Goal: Transaction & Acquisition: Purchase product/service

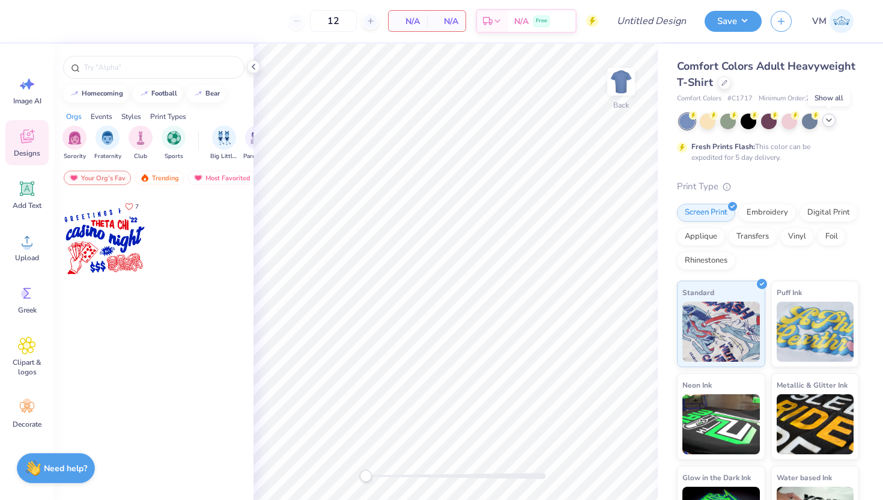
click at [831, 118] on icon at bounding box center [829, 120] width 10 height 10
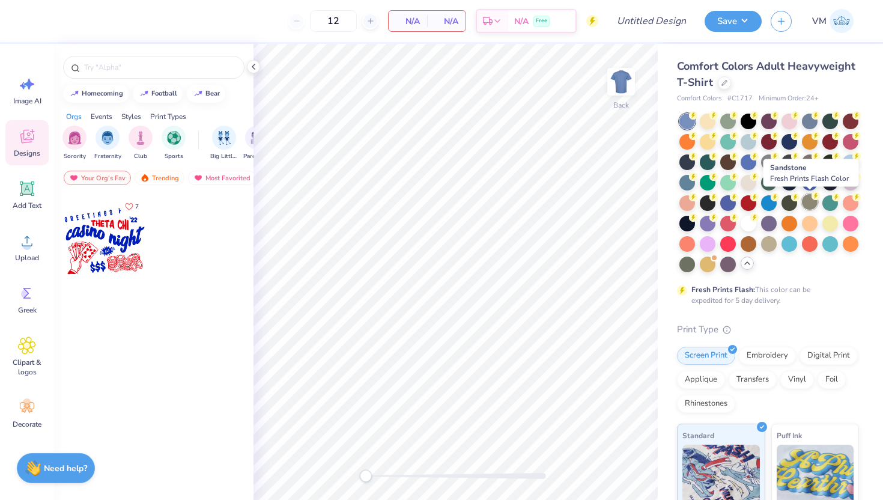
click at [806, 204] on div at bounding box center [810, 202] width 16 height 16
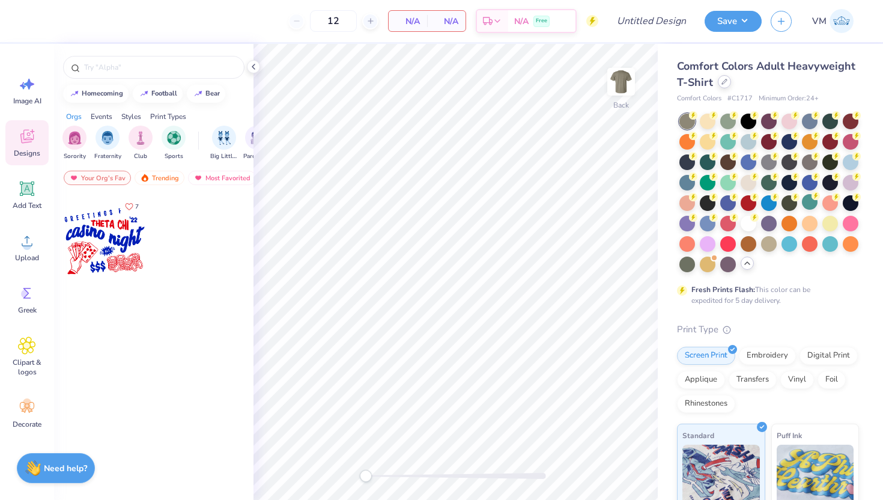
click at [722, 80] on icon at bounding box center [724, 82] width 6 height 6
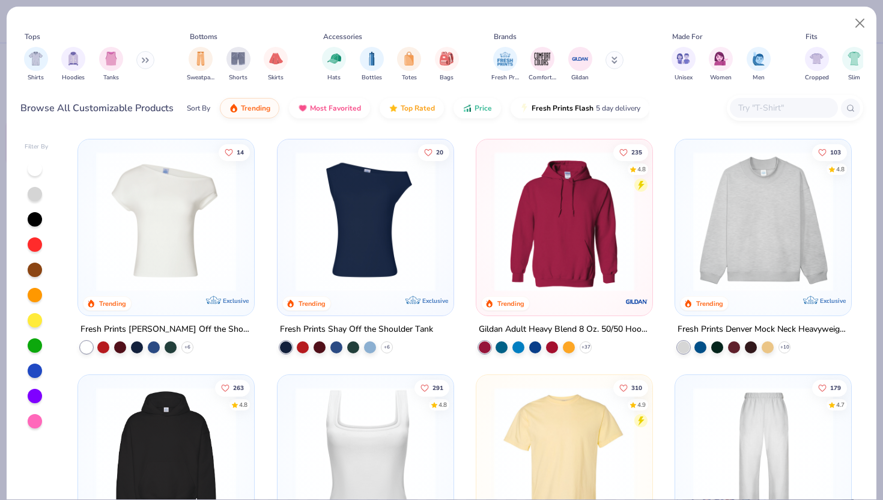
click at [562, 418] on img at bounding box center [564, 457] width 152 height 140
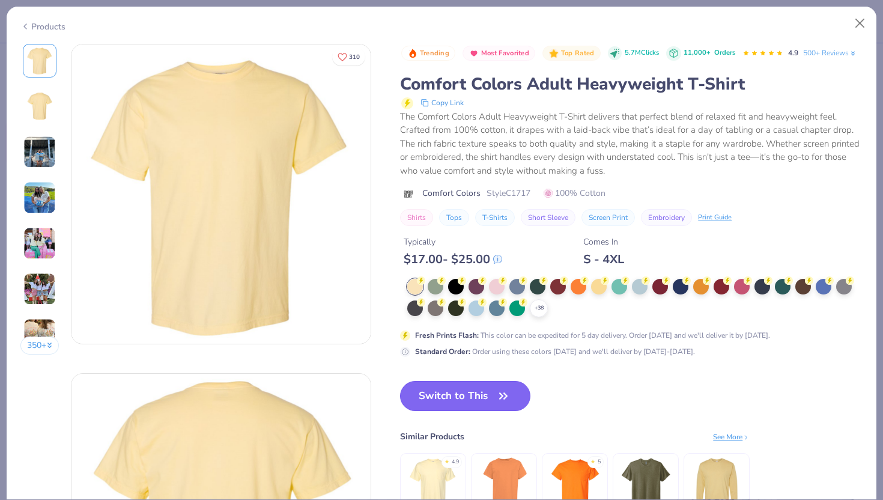
click at [518, 392] on button "Switch to This" at bounding box center [465, 396] width 130 height 30
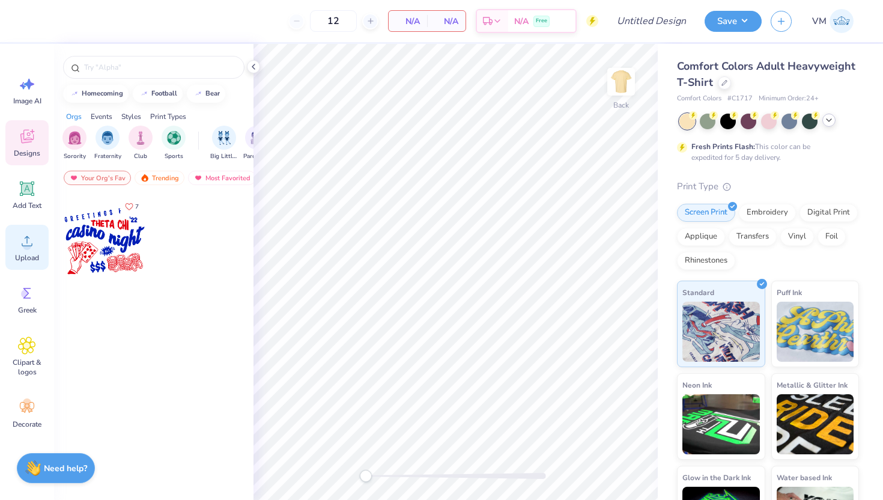
click at [18, 244] on icon at bounding box center [27, 241] width 18 height 18
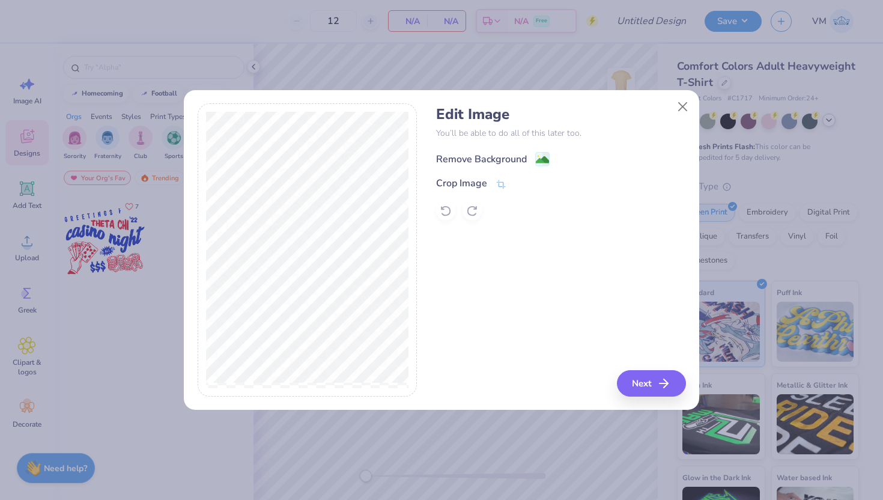
click at [536, 160] on image at bounding box center [542, 159] width 13 height 13
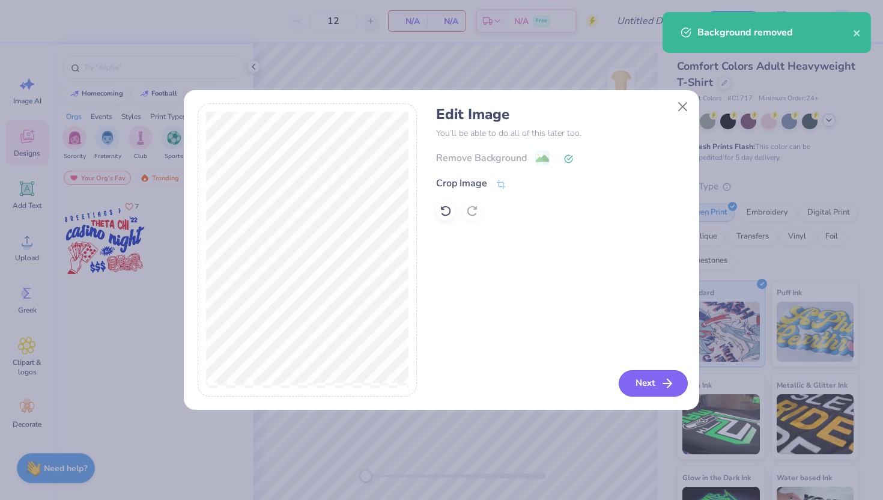
click at [647, 388] on button "Next" at bounding box center [653, 383] width 69 height 26
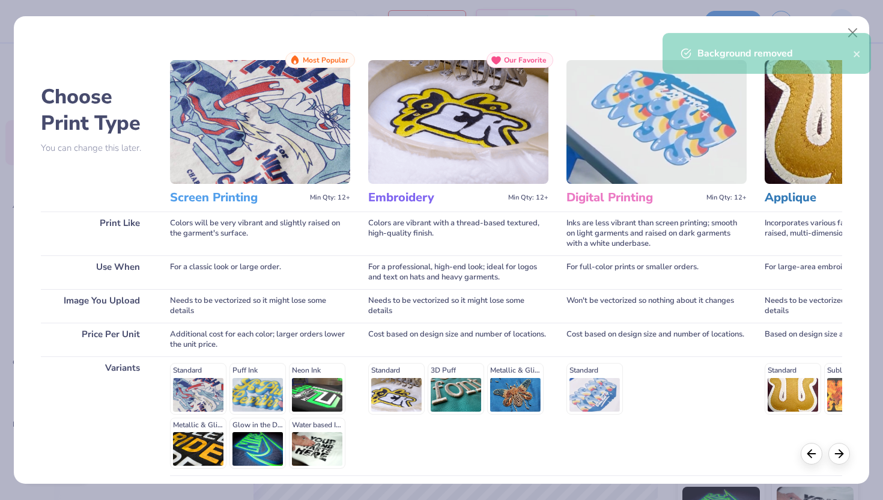
scroll to position [99, 0]
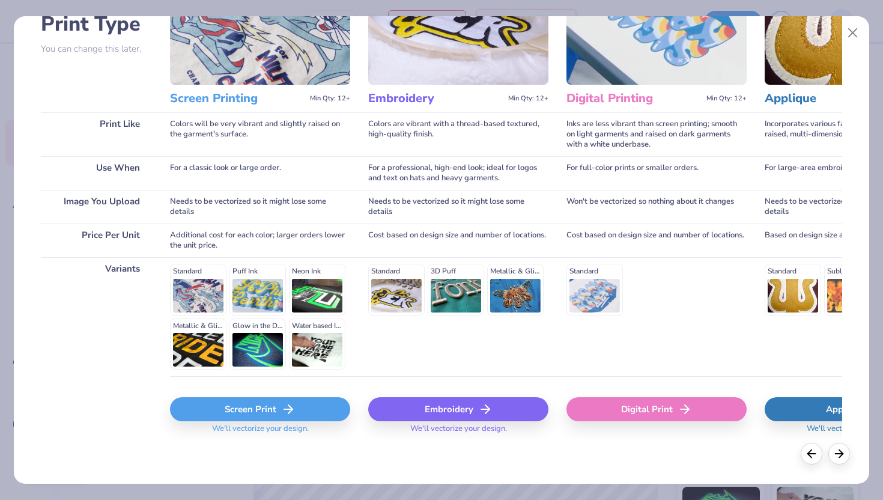
click at [225, 413] on div "Screen Print" at bounding box center [260, 409] width 180 height 24
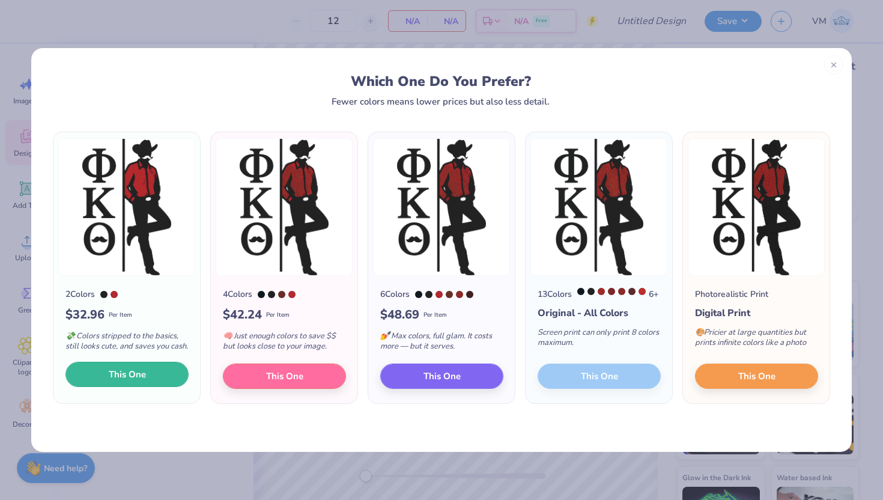
click at [136, 380] on span "This One" at bounding box center [127, 375] width 37 height 14
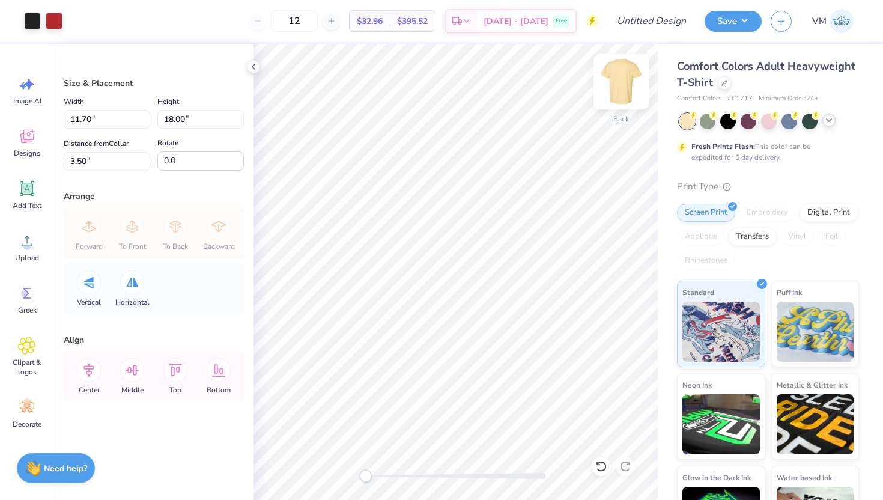
click at [620, 88] on img at bounding box center [621, 82] width 48 height 48
click at [609, 92] on img at bounding box center [621, 82] width 48 height 48
type input "11.70"
type input "18.00"
type input "3.50"
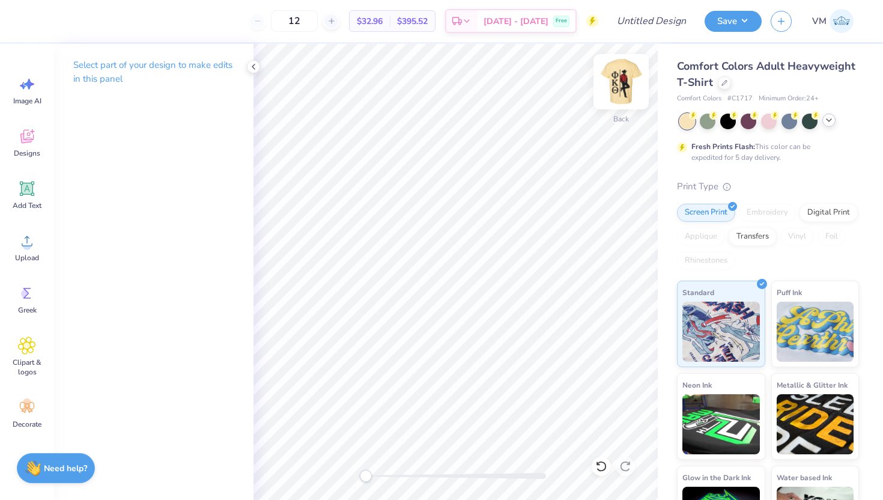
click at [624, 78] on img at bounding box center [621, 82] width 48 height 48
click at [721, 84] on icon at bounding box center [724, 82] width 6 height 6
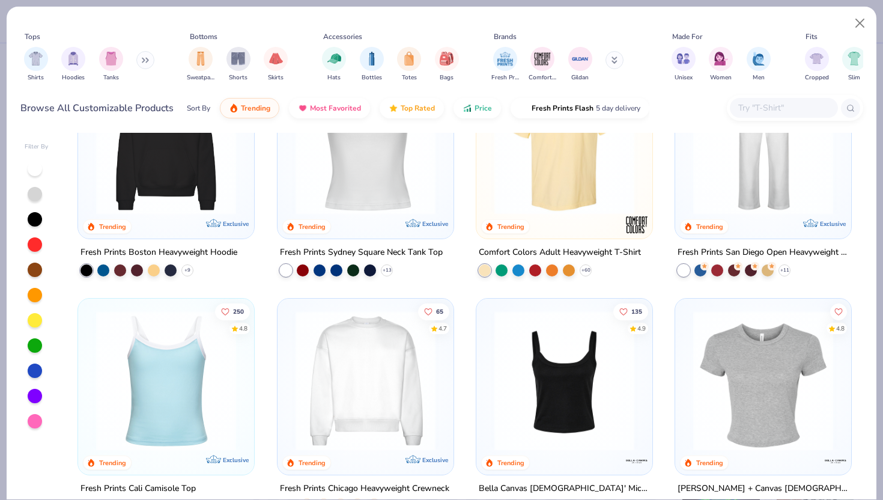
scroll to position [542, 0]
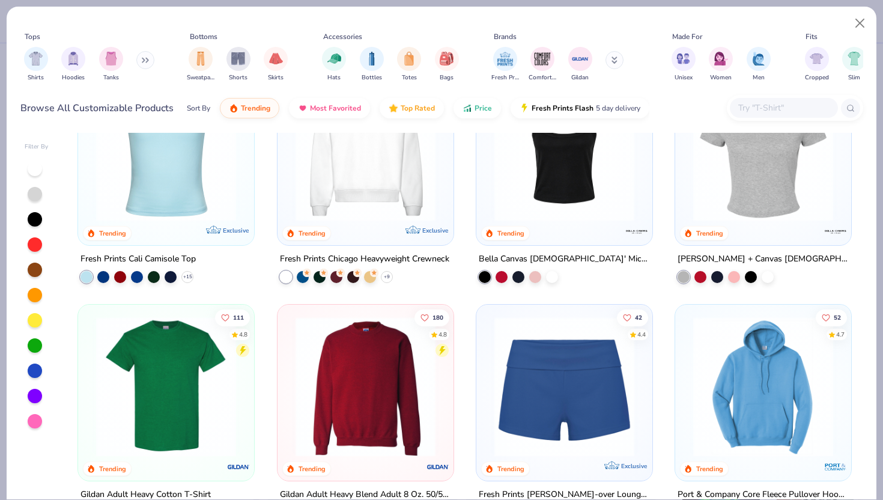
click at [154, 428] on img at bounding box center [166, 386] width 152 height 140
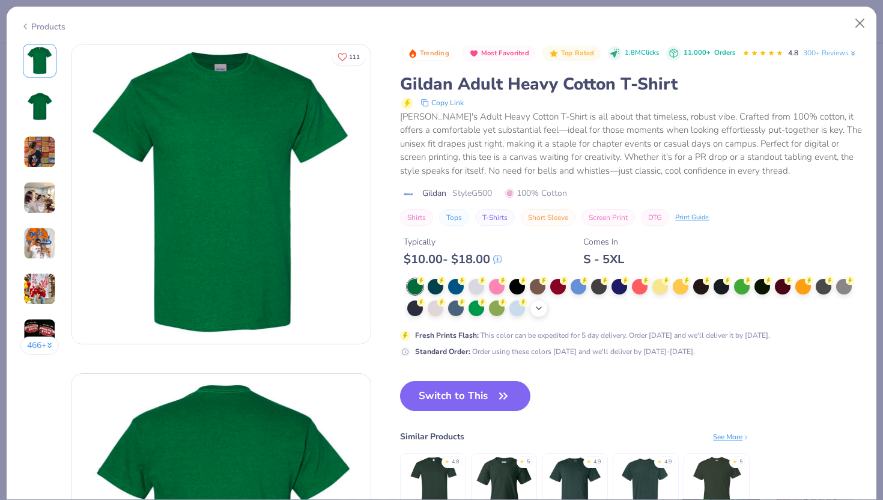
click at [537, 309] on icon at bounding box center [539, 308] width 10 height 10
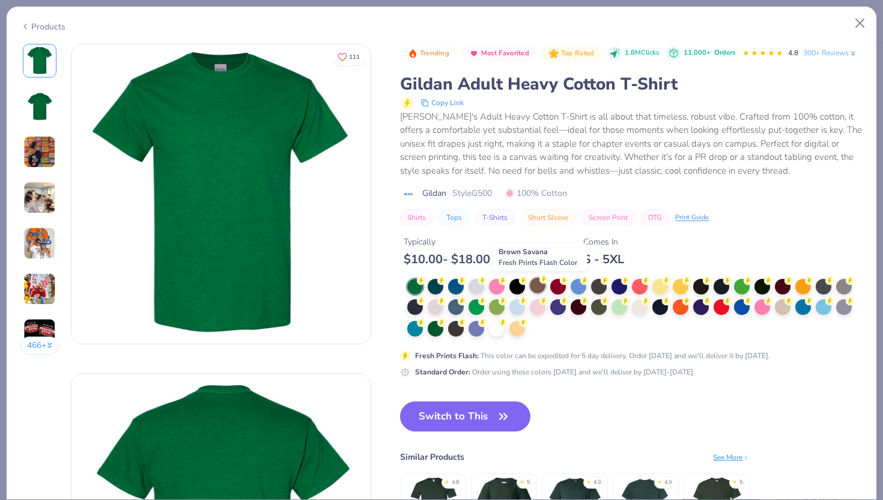
click at [536, 288] on div at bounding box center [538, 285] width 16 height 16
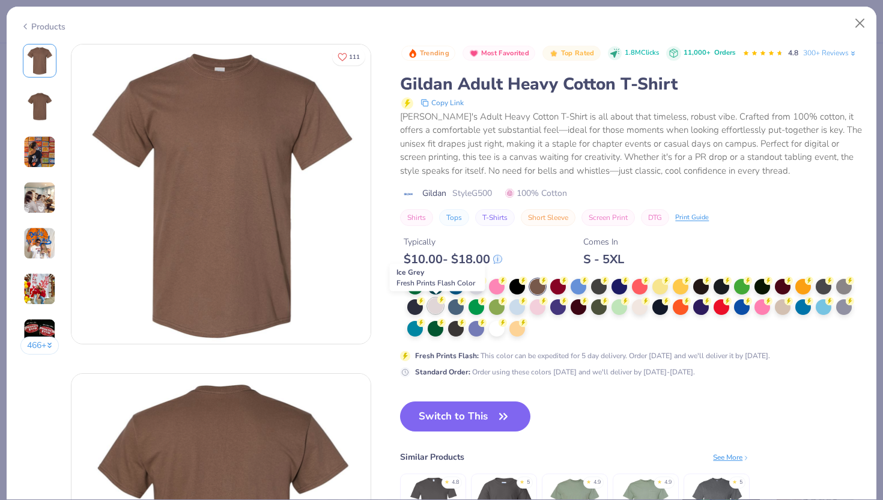
click at [434, 305] on div at bounding box center [436, 306] width 16 height 16
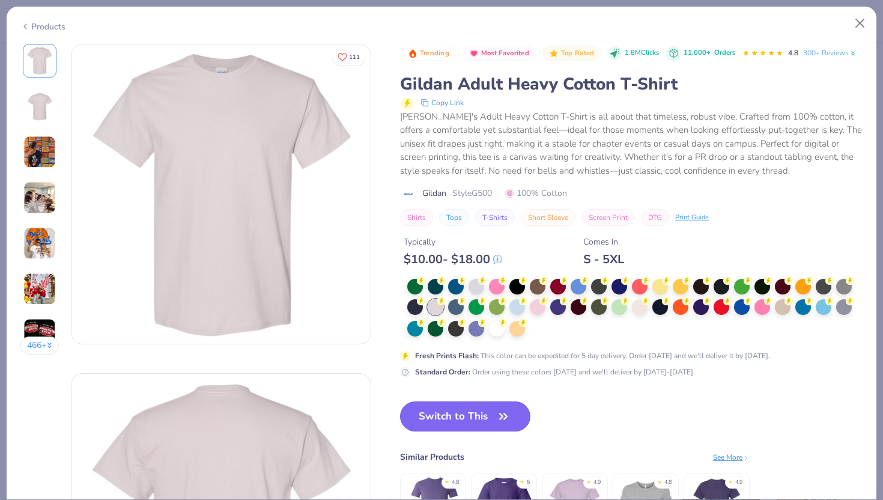
click at [453, 404] on button "Switch to This" at bounding box center [465, 416] width 130 height 30
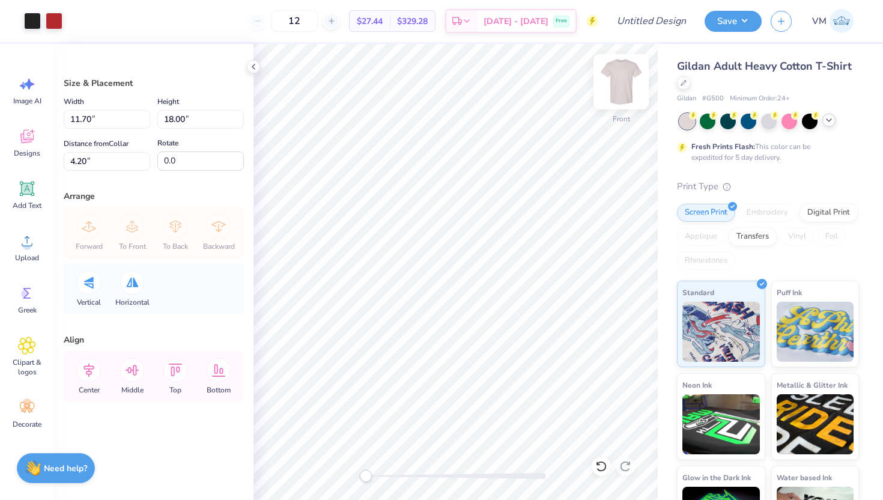
click at [625, 95] on img at bounding box center [621, 82] width 48 height 48
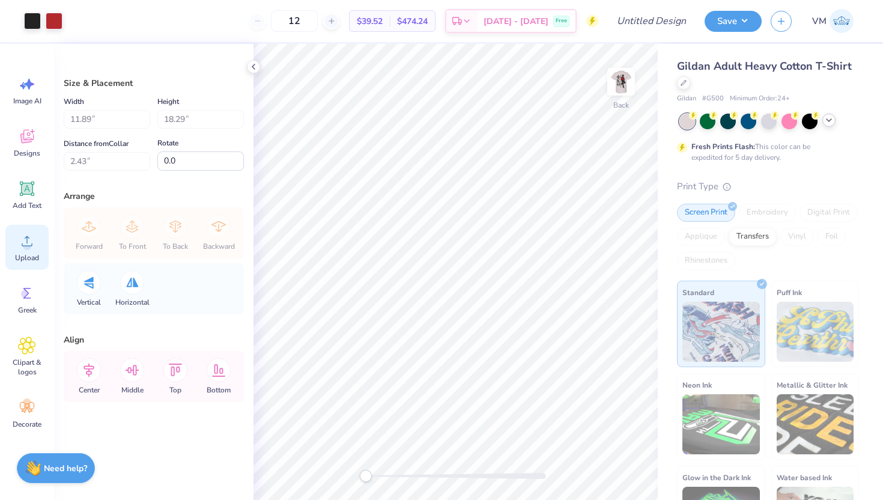
click at [32, 259] on span "Upload" at bounding box center [27, 258] width 24 height 10
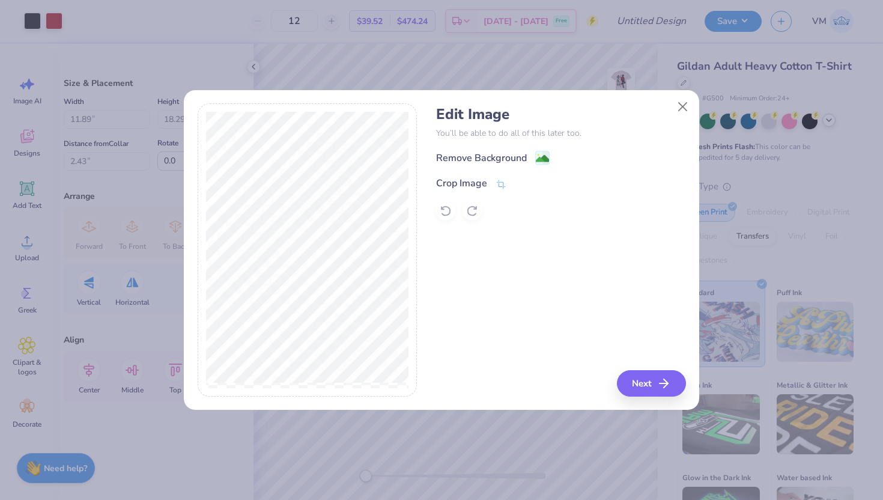
click at [533, 166] on div "Remove Background Crop Image" at bounding box center [560, 185] width 249 height 70
click at [533, 153] on div "Remove Background" at bounding box center [493, 158] width 114 height 15
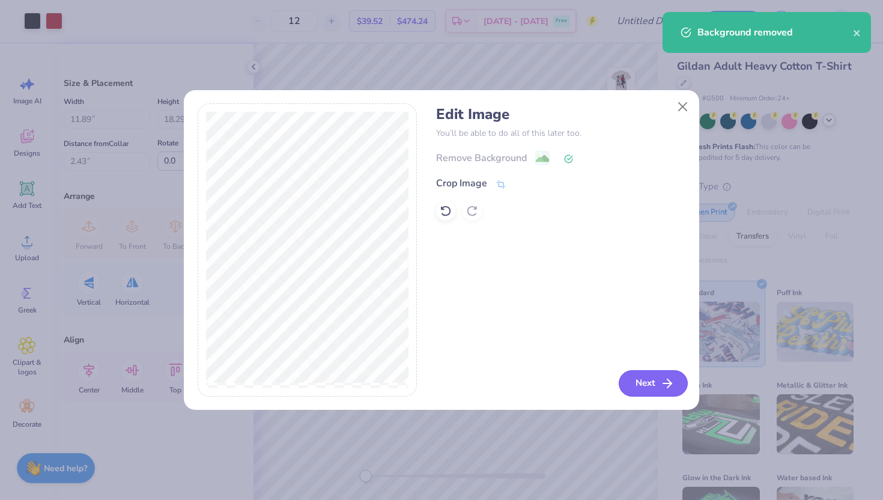
click at [643, 373] on button "Next" at bounding box center [653, 383] width 69 height 26
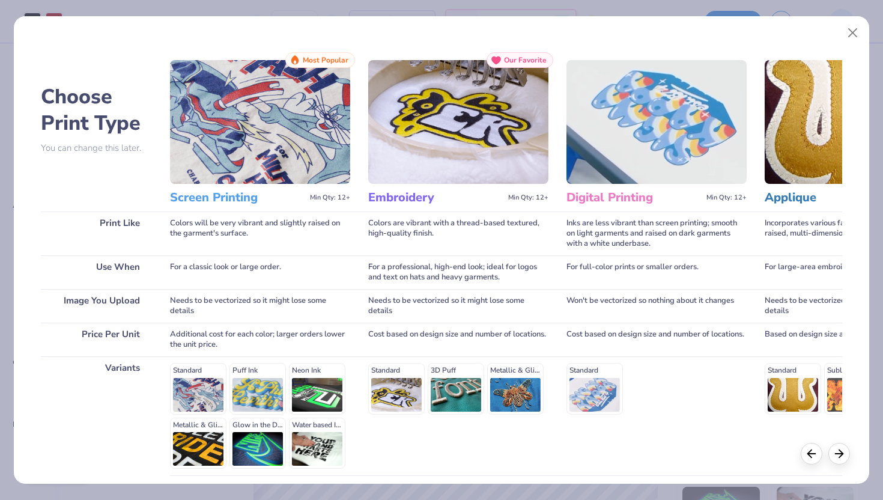
scroll to position [99, 0]
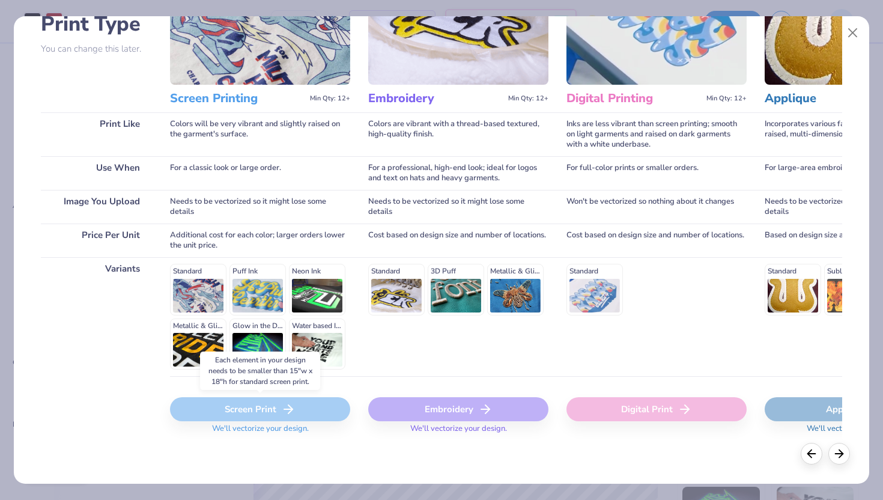
click at [278, 401] on div "Screen Print" at bounding box center [260, 409] width 180 height 24
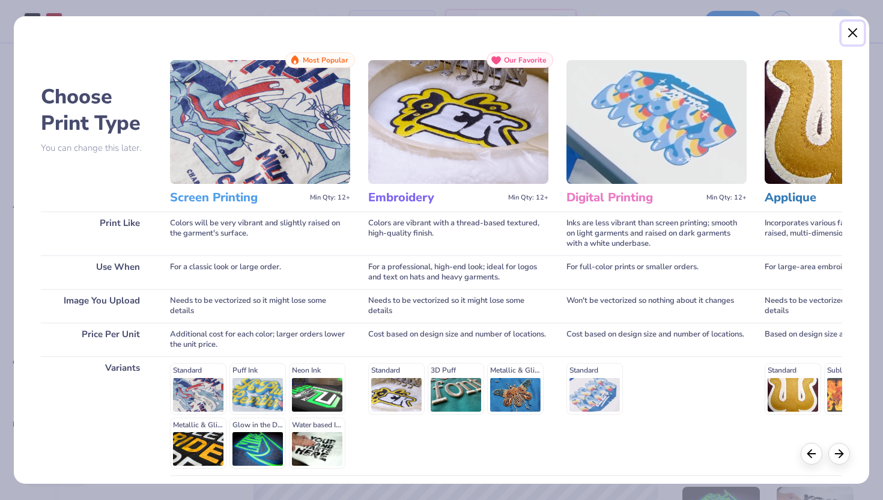
click at [852, 31] on button "Close" at bounding box center [852, 33] width 23 height 23
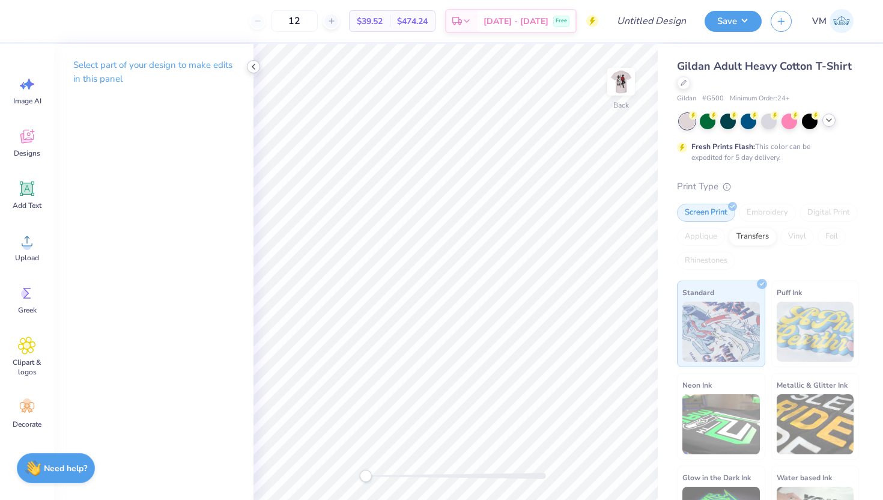
click at [256, 68] on icon at bounding box center [254, 67] width 10 height 10
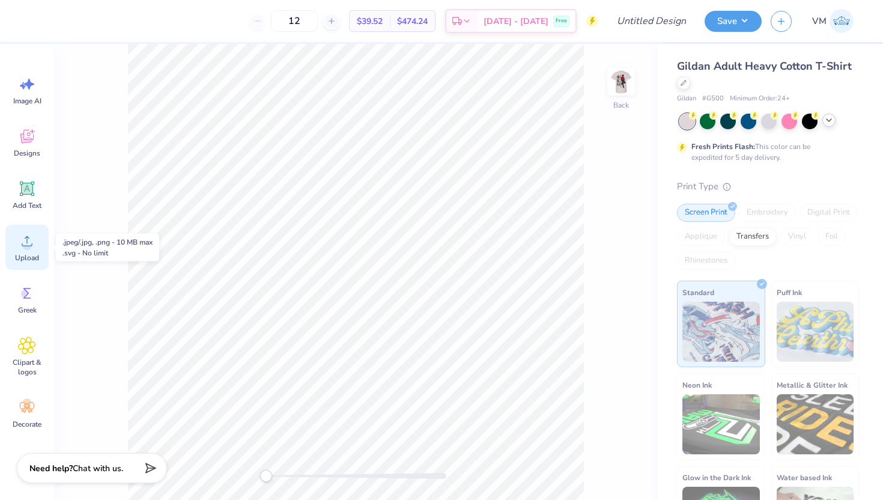
click at [26, 259] on span "Upload" at bounding box center [27, 258] width 24 height 10
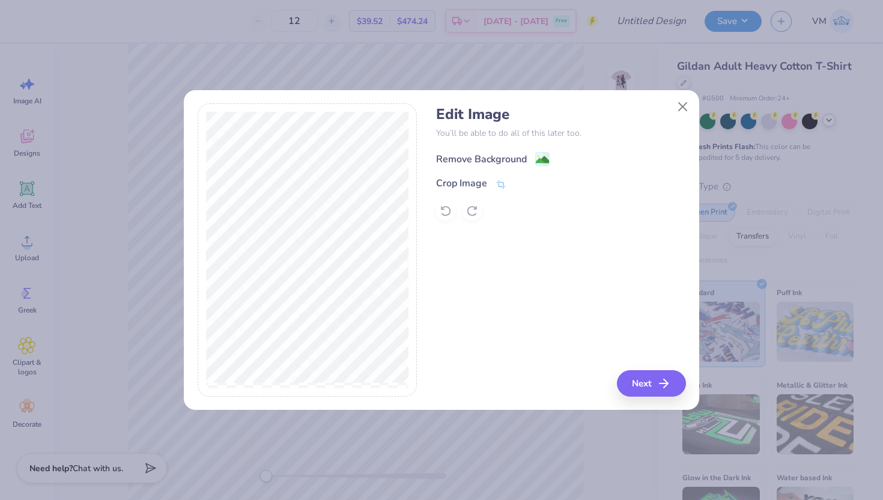
click at [537, 164] on image at bounding box center [542, 159] width 13 height 13
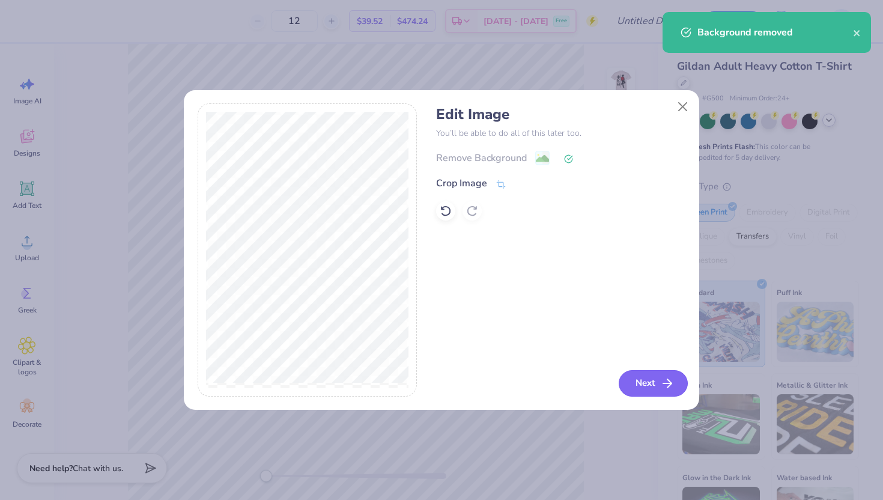
click at [642, 376] on button "Next" at bounding box center [653, 383] width 69 height 26
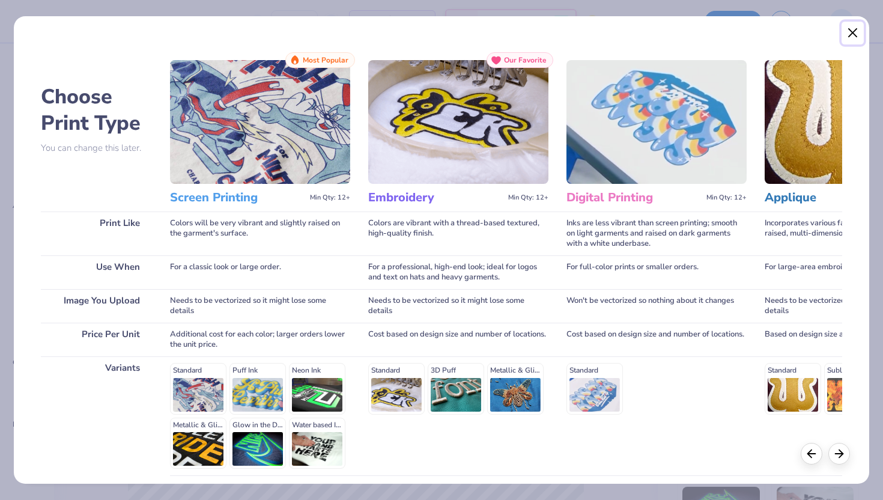
click at [850, 26] on button "Close" at bounding box center [852, 33] width 23 height 23
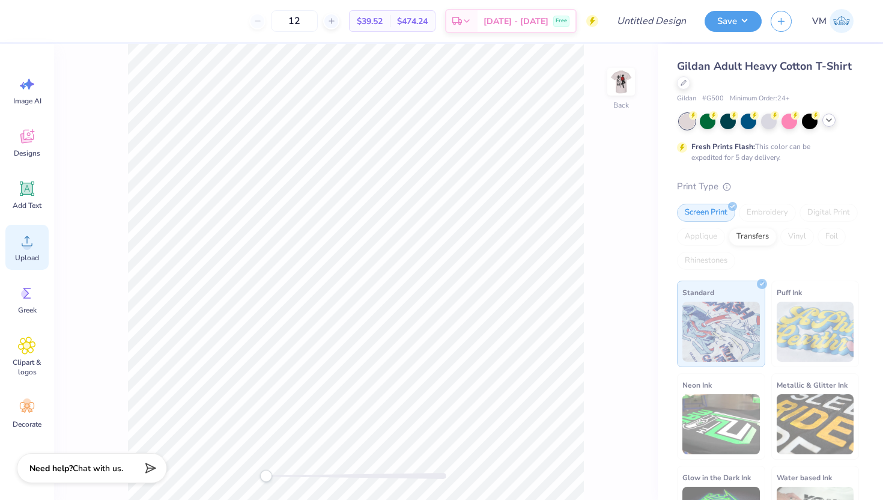
click at [28, 253] on span "Upload" at bounding box center [27, 258] width 24 height 10
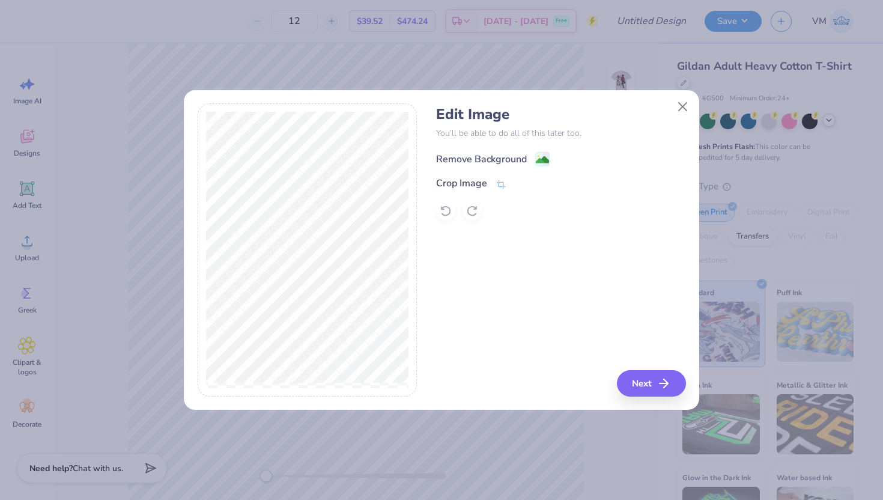
click at [536, 157] on image at bounding box center [542, 159] width 13 height 13
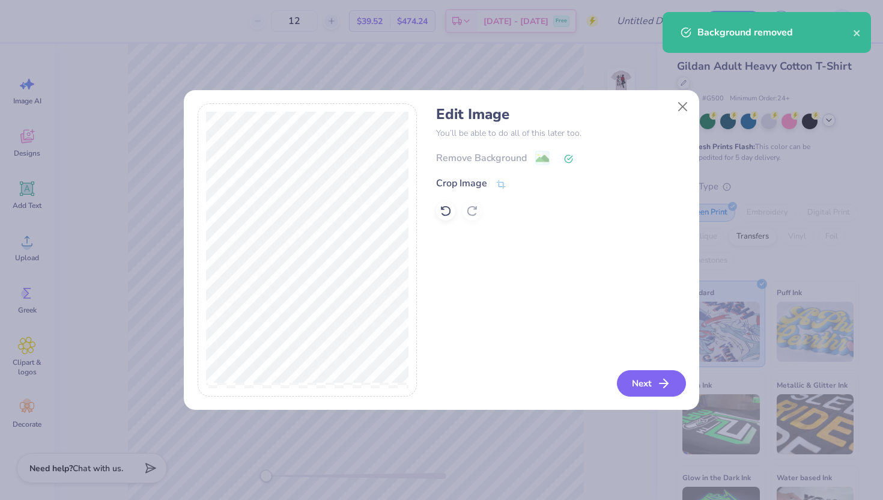
click at [652, 383] on button "Next" at bounding box center [651, 383] width 69 height 26
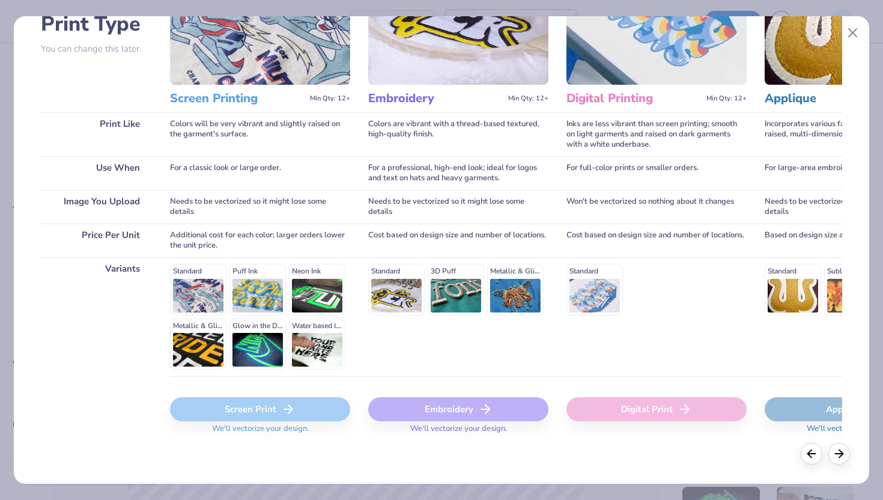
scroll to position [98, 0]
click at [851, 33] on button "Close" at bounding box center [852, 33] width 23 height 23
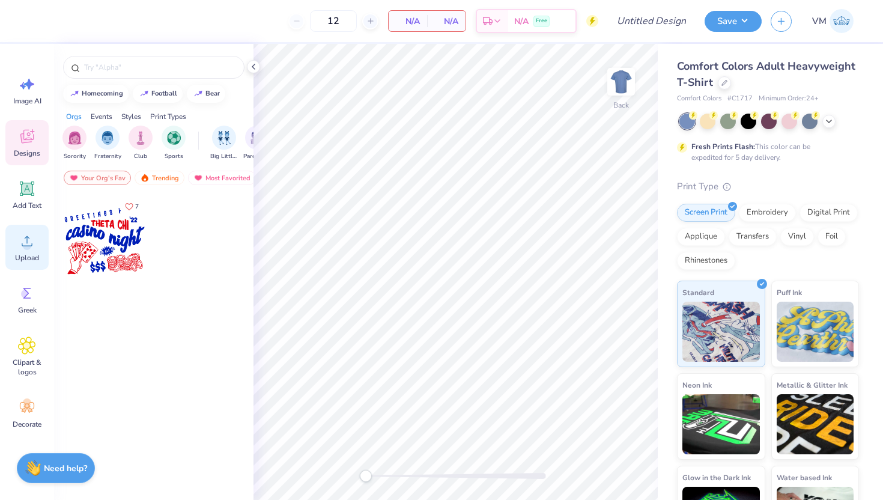
click at [26, 232] on icon at bounding box center [27, 241] width 18 height 18
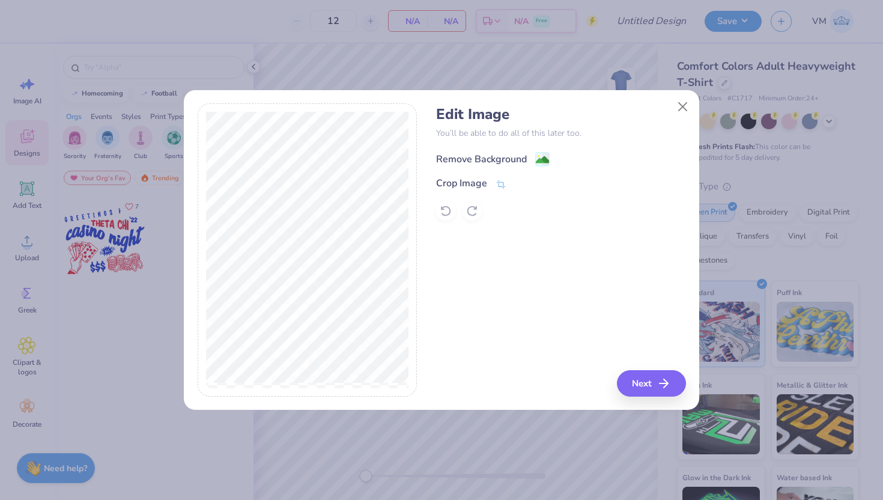
click at [528, 159] on div "Remove Background" at bounding box center [493, 158] width 114 height 15
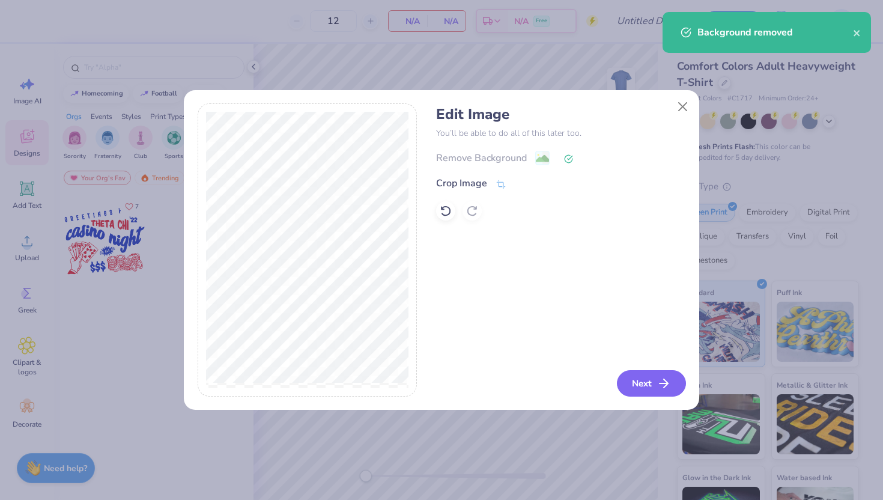
click at [645, 381] on button "Next" at bounding box center [651, 383] width 69 height 26
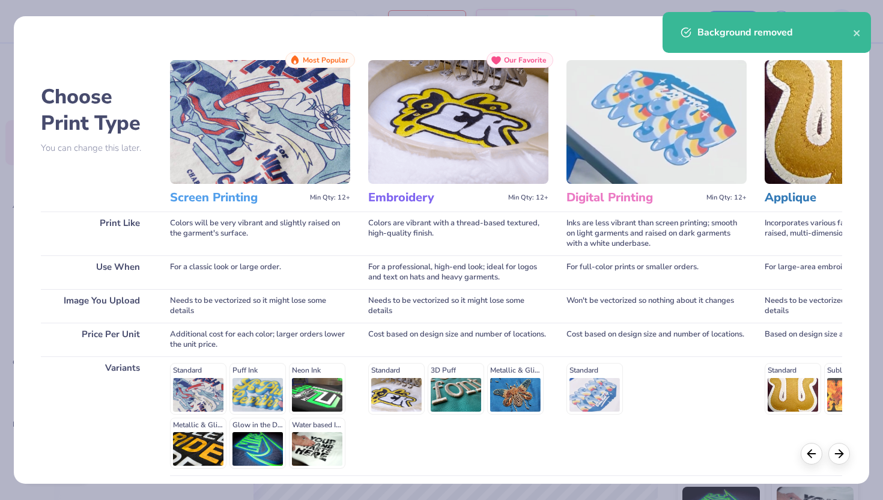
scroll to position [99, 0]
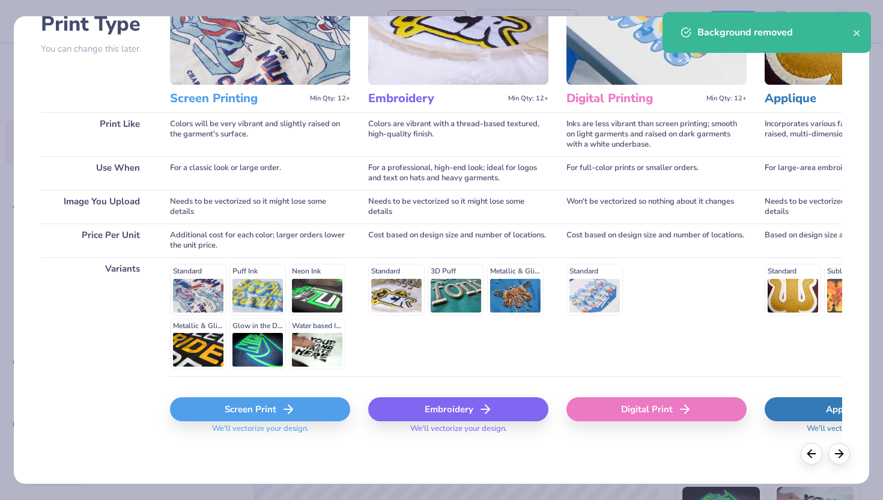
click at [279, 408] on div "Screen Print" at bounding box center [260, 409] width 180 height 24
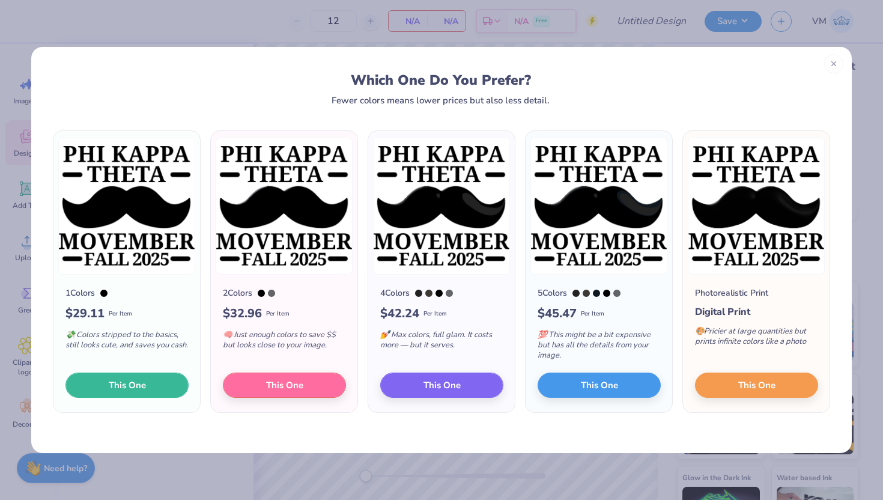
click at [136, 383] on span "This One" at bounding box center [127, 385] width 37 height 14
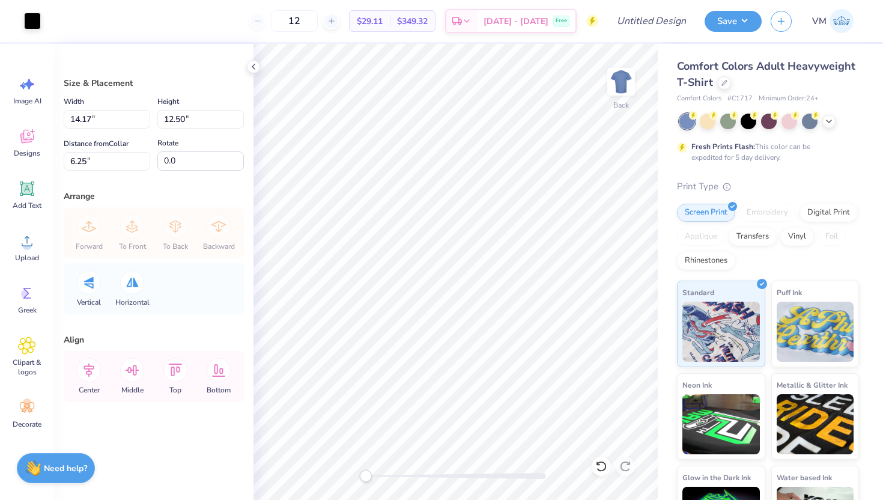
type input "3.60"
type input "3.18"
type input "15.57"
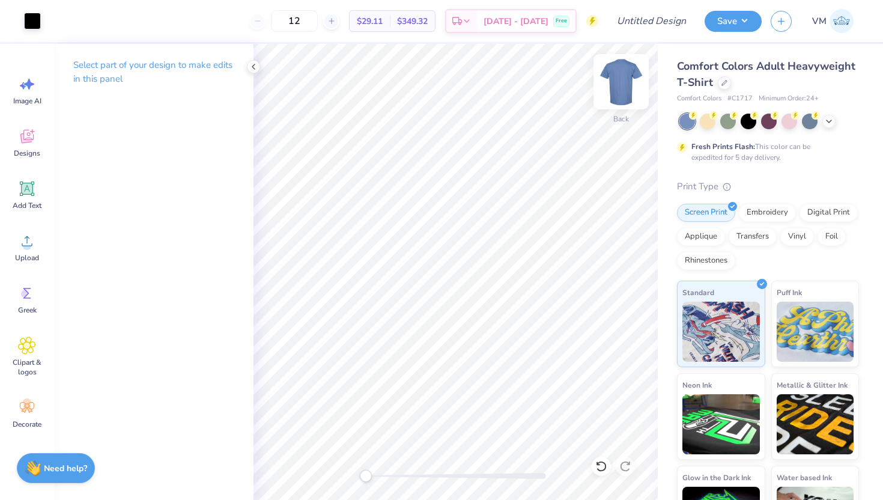
click at [626, 77] on img at bounding box center [621, 82] width 48 height 48
click at [36, 244] on div "Upload" at bounding box center [26, 247] width 43 height 45
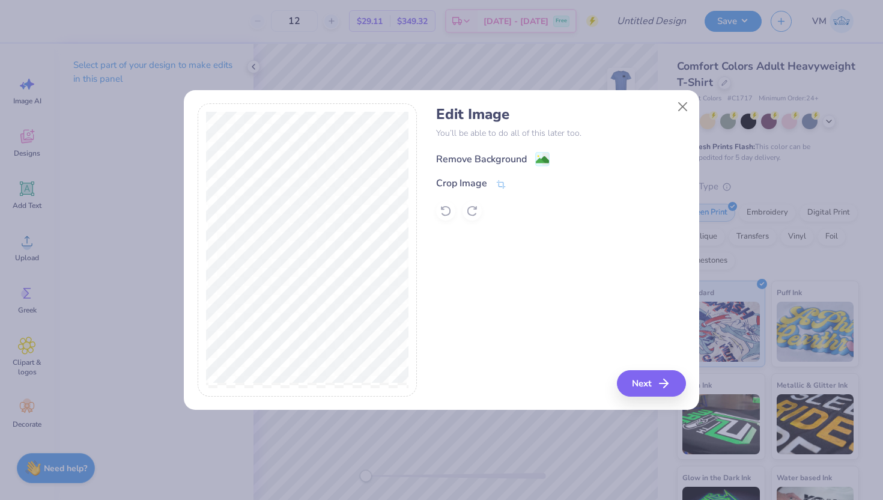
click at [542, 160] on image at bounding box center [542, 159] width 13 height 13
click at [657, 388] on button "Next" at bounding box center [653, 383] width 69 height 26
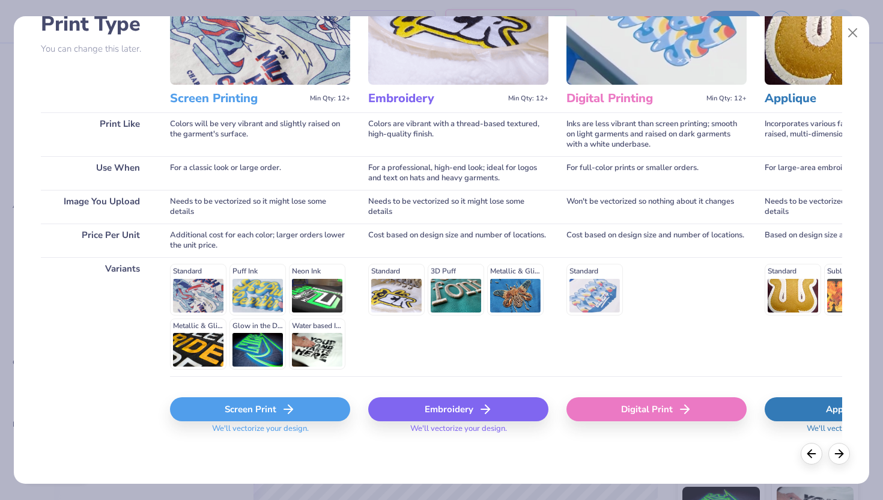
click at [268, 411] on div "Screen Print" at bounding box center [260, 409] width 180 height 24
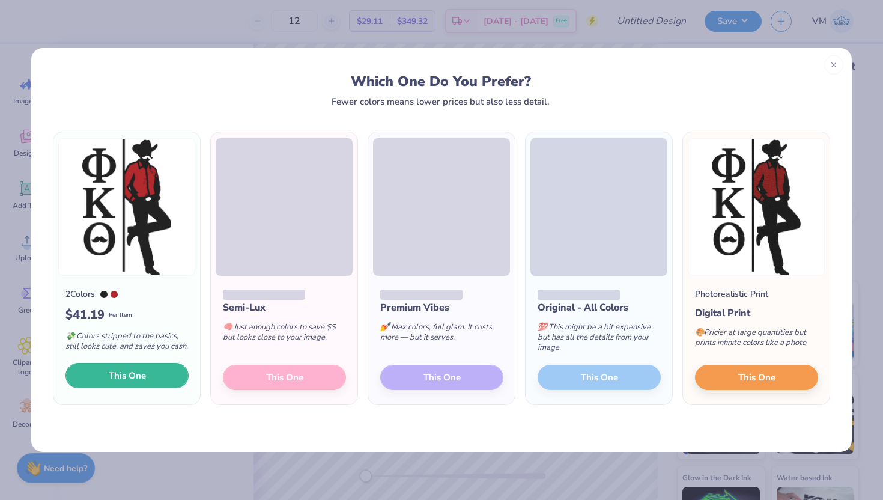
click at [123, 380] on span "This One" at bounding box center [127, 376] width 37 height 14
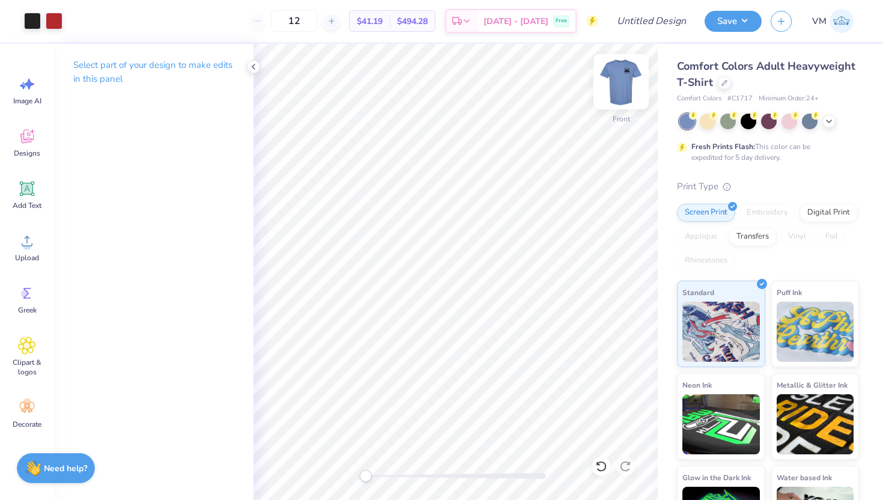
click at [608, 93] on img at bounding box center [621, 82] width 48 height 48
click at [629, 87] on img at bounding box center [621, 82] width 48 height 48
click at [35, 17] on div at bounding box center [32, 19] width 17 height 17
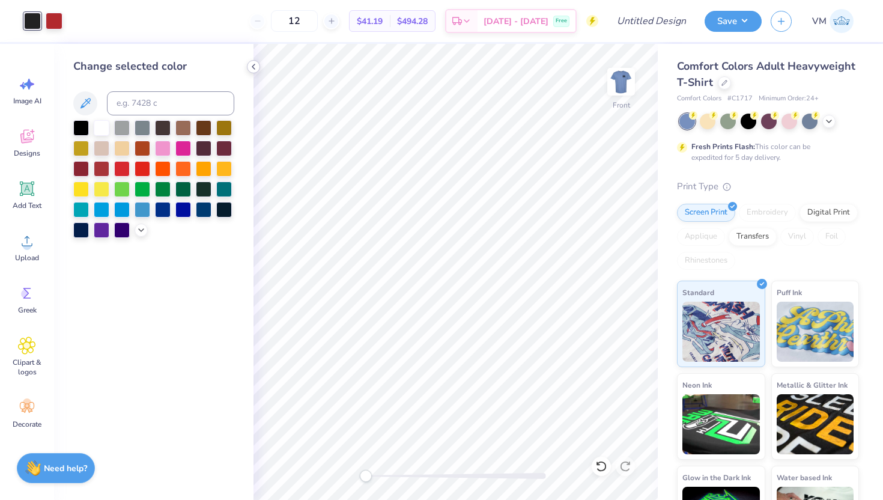
click at [254, 67] on icon at bounding box center [254, 67] width 10 height 10
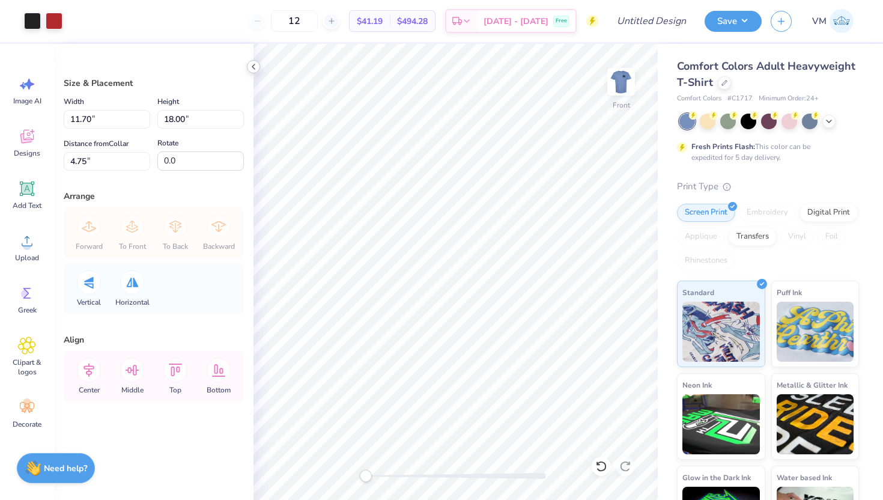
type input "10.98"
type input "16.89"
type input "5.86"
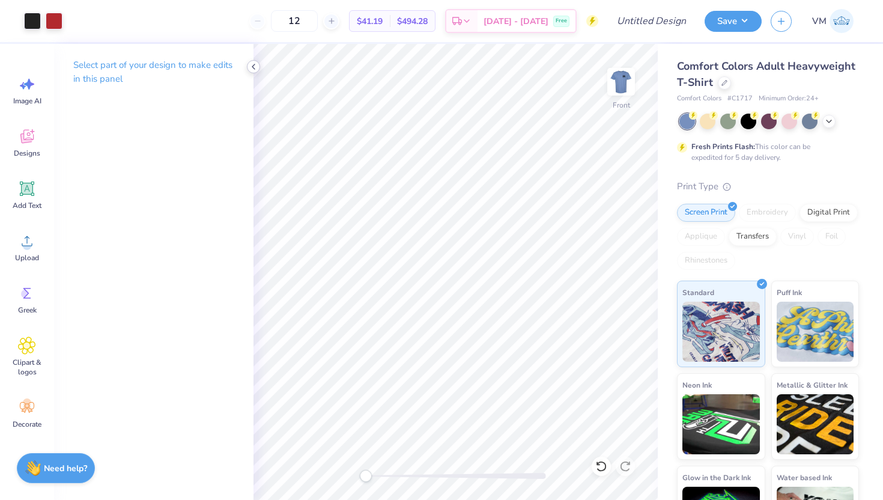
click at [256, 71] on div at bounding box center [253, 66] width 13 height 13
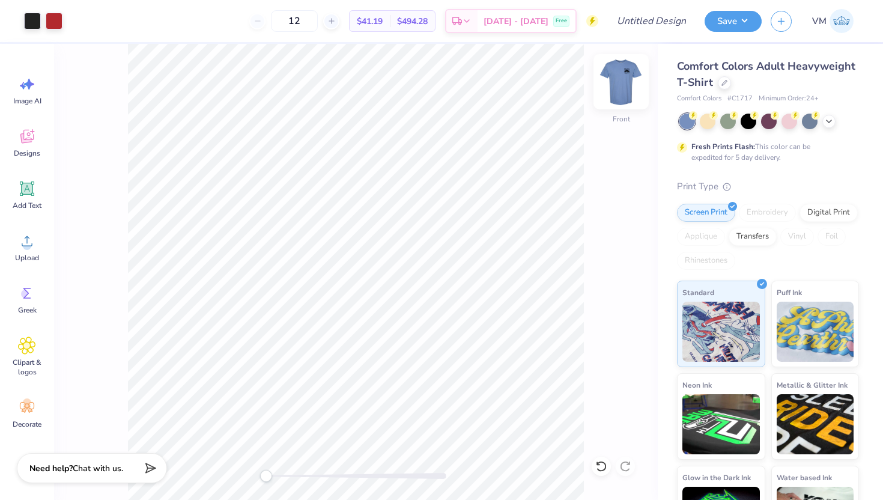
click at [617, 91] on img at bounding box center [621, 82] width 48 height 48
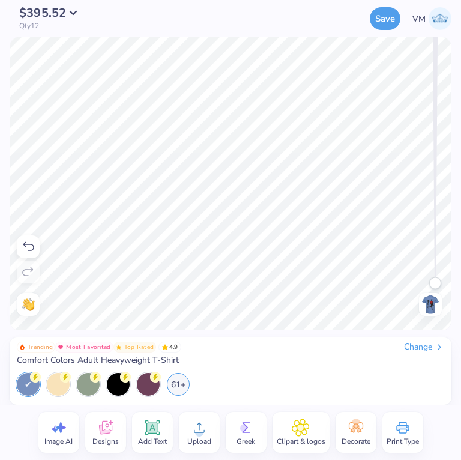
click at [210, 429] on div "Upload" at bounding box center [199, 432] width 41 height 41
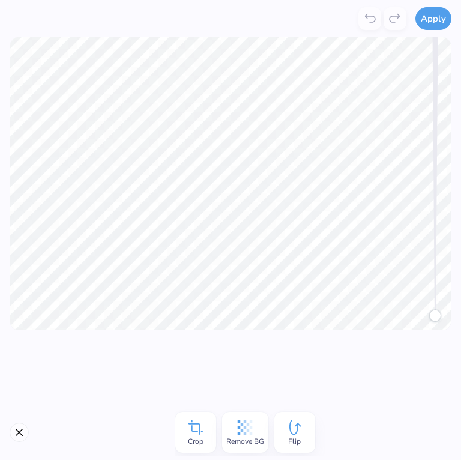
click at [195, 441] on span "Crop" at bounding box center [196, 442] width 16 height 10
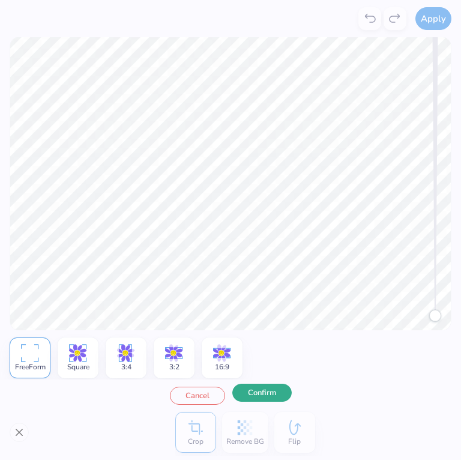
click at [269, 398] on button "Confirm" at bounding box center [261, 393] width 59 height 18
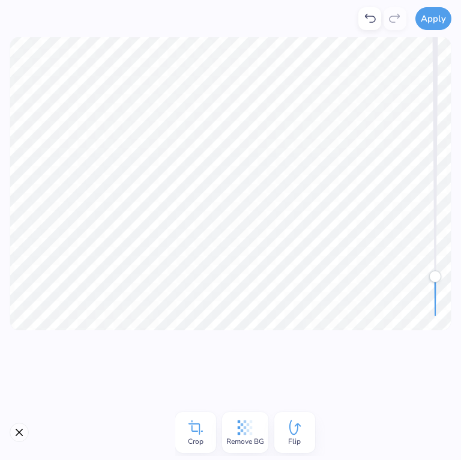
click at [249, 435] on icon at bounding box center [245, 428] width 18 height 18
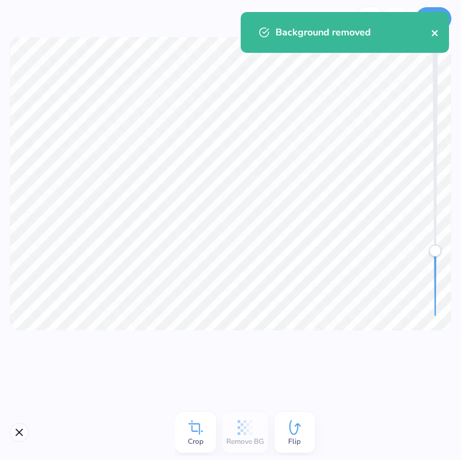
click at [435, 33] on icon "close" at bounding box center [435, 33] width 8 height 10
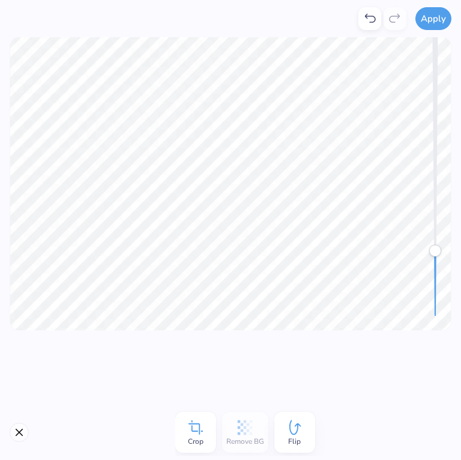
click at [435, 22] on div "Background removed" at bounding box center [344, 37] width 213 height 55
click at [435, 22] on button "Apply" at bounding box center [434, 18] width 36 height 23
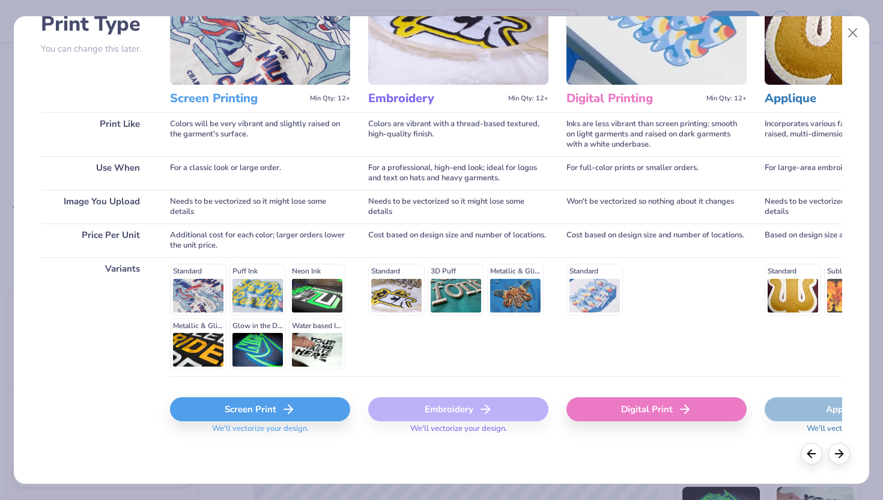
click at [247, 416] on div "Screen Print" at bounding box center [260, 409] width 180 height 24
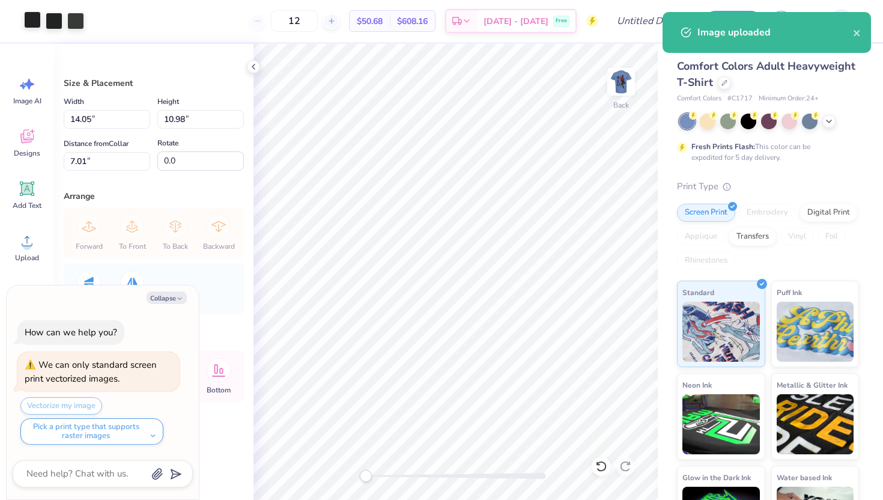
click at [37, 21] on div at bounding box center [32, 19] width 17 height 17
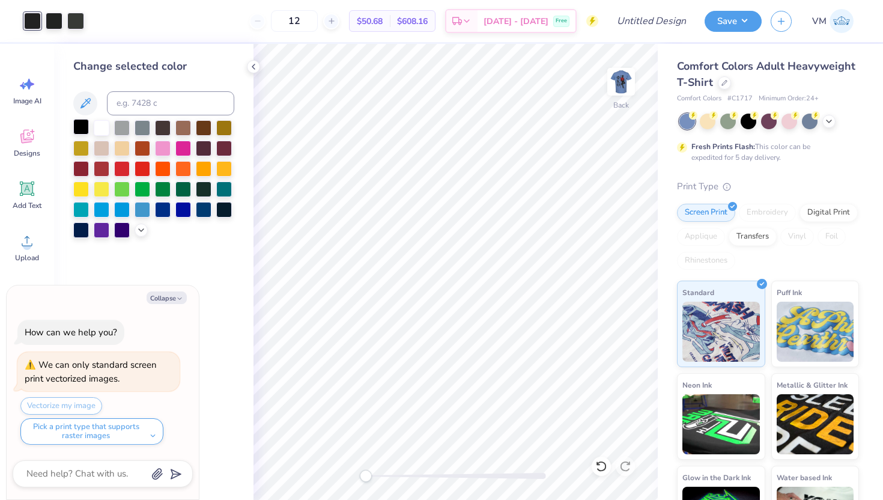
click at [80, 124] on div at bounding box center [81, 127] width 16 height 16
click at [55, 25] on div at bounding box center [54, 19] width 17 height 17
click at [77, 128] on div at bounding box center [81, 127] width 16 height 16
click at [55, 19] on div at bounding box center [54, 19] width 17 height 17
click at [82, 129] on div at bounding box center [81, 127] width 16 height 16
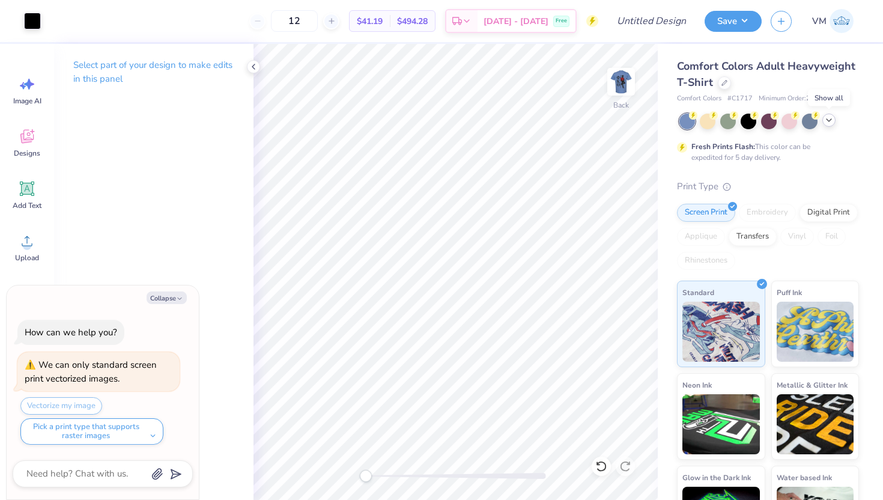
click at [826, 122] on icon at bounding box center [829, 120] width 10 height 10
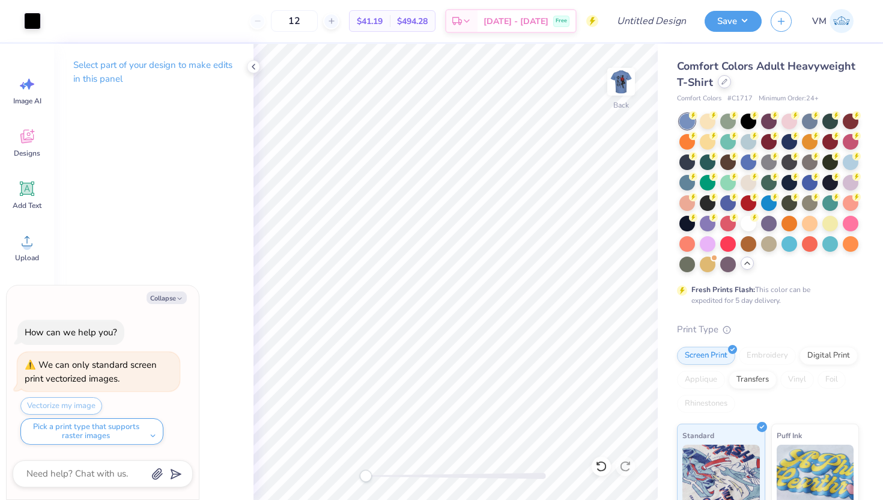
click at [724, 83] on icon at bounding box center [724, 82] width 6 height 6
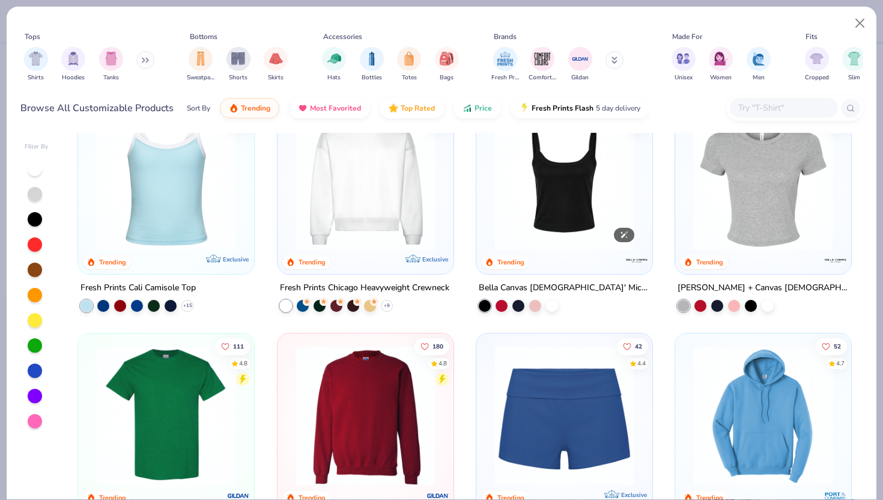
scroll to position [543, 0]
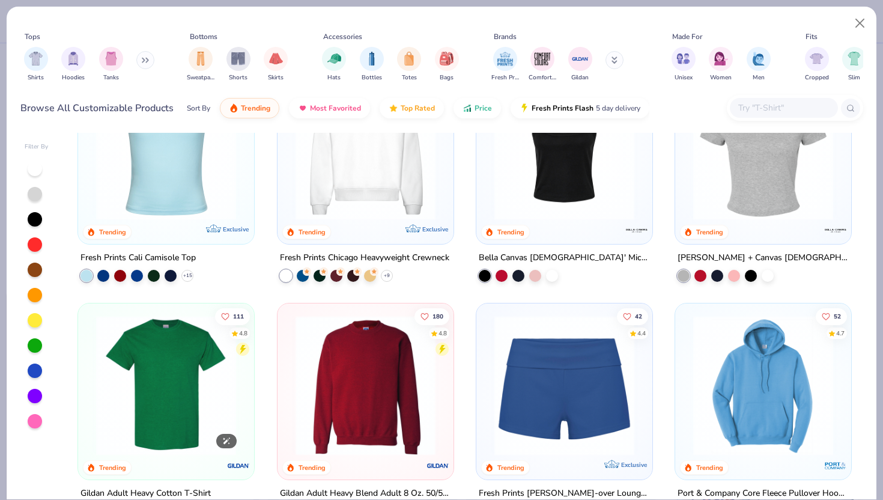
click at [165, 388] on img at bounding box center [166, 385] width 152 height 140
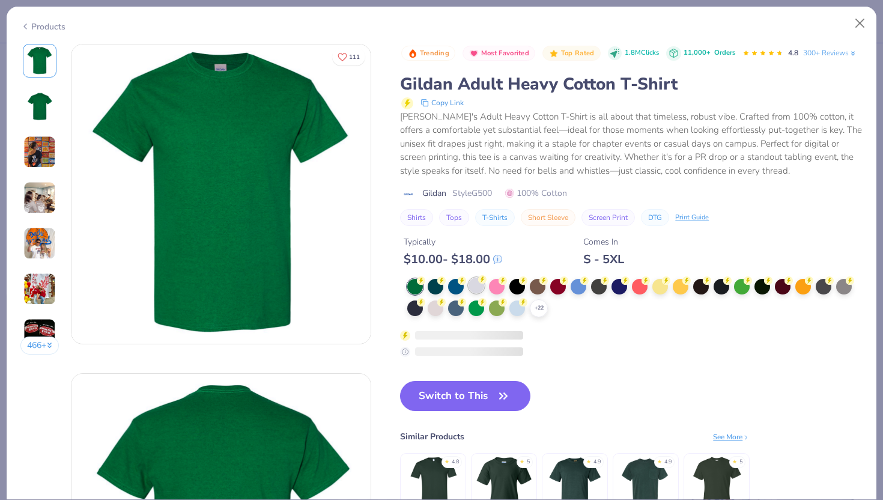
click at [477, 286] on div at bounding box center [476, 285] width 16 height 16
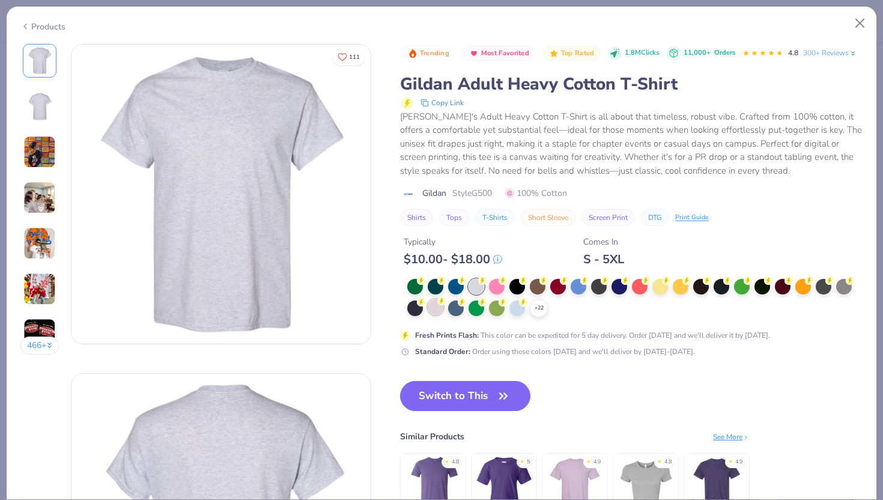
click at [440, 307] on div at bounding box center [436, 307] width 16 height 16
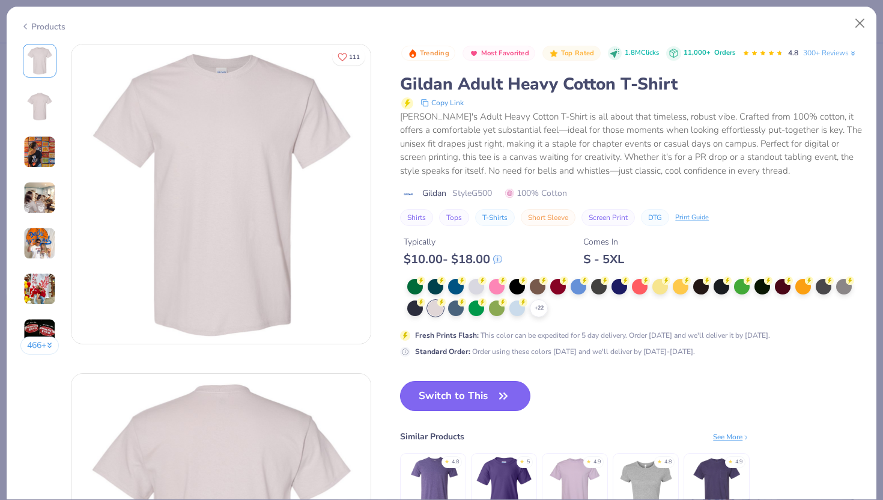
click at [469, 399] on button "Switch to This" at bounding box center [465, 396] width 130 height 30
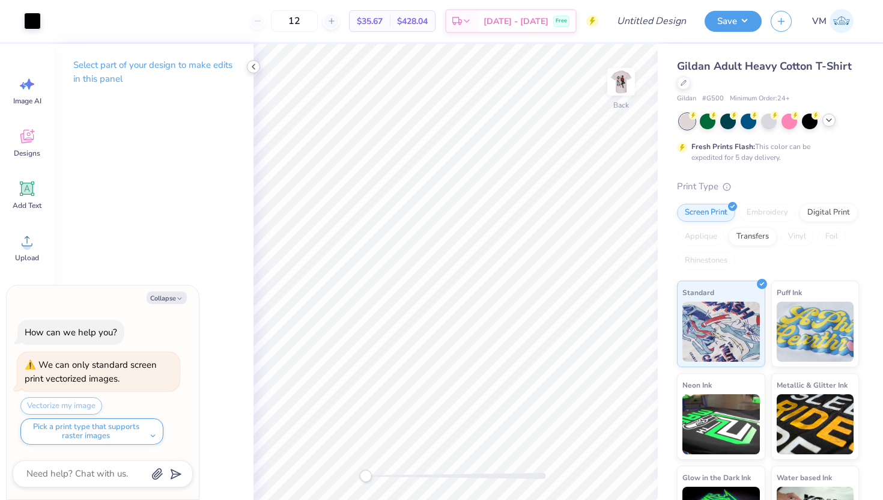
click at [249, 67] on icon at bounding box center [254, 67] width 10 height 10
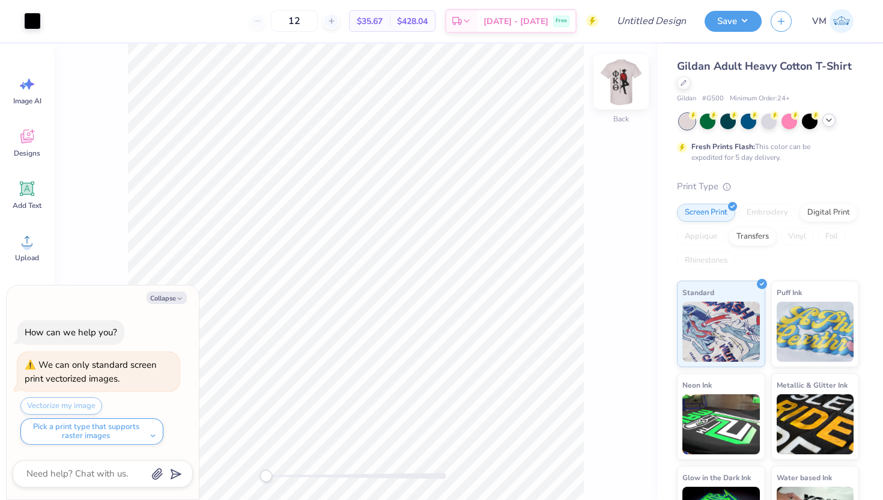
click at [625, 85] on img at bounding box center [621, 82] width 48 height 48
click at [29, 25] on div at bounding box center [32, 19] width 17 height 17
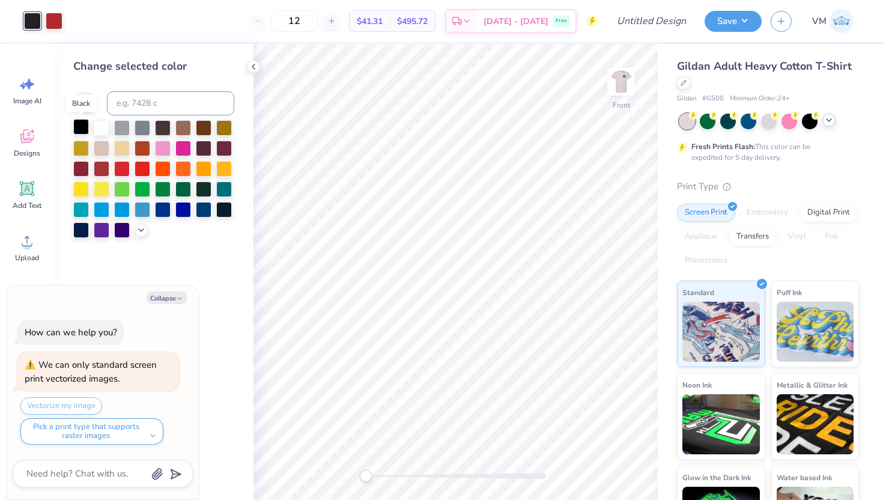
click at [79, 124] on div at bounding box center [81, 127] width 16 height 16
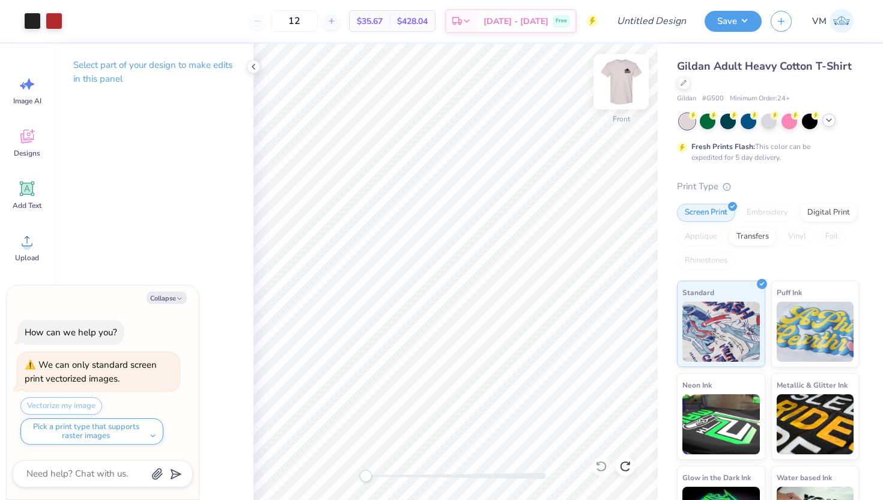
click at [629, 82] on img at bounding box center [621, 82] width 48 height 48
click at [257, 67] on icon at bounding box center [254, 67] width 10 height 10
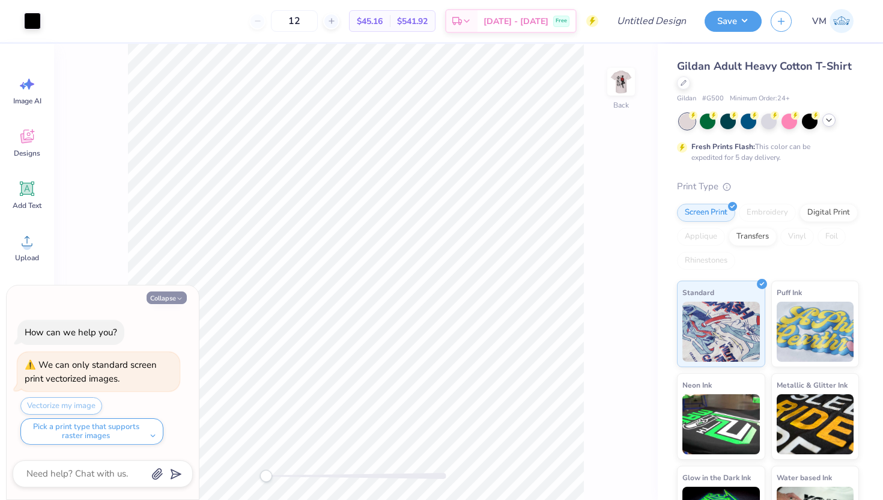
click at [170, 296] on button "Collapse" at bounding box center [167, 297] width 40 height 13
type textarea "x"
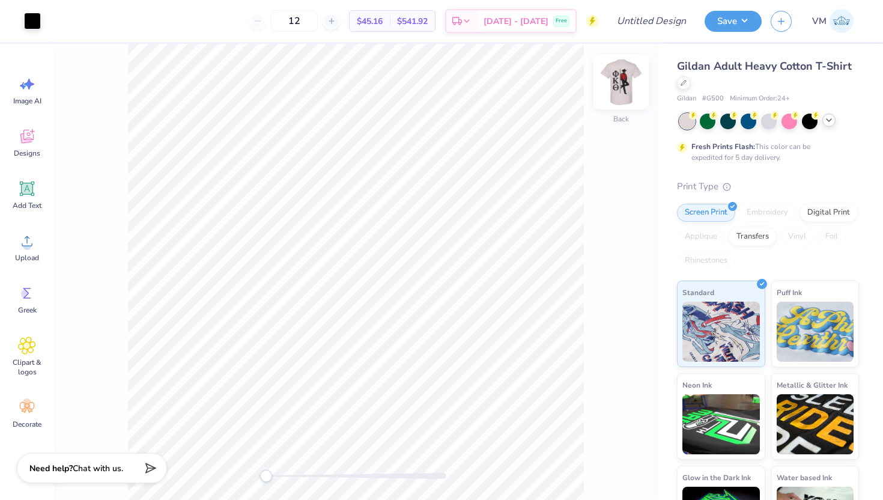
click at [620, 86] on img at bounding box center [621, 82] width 48 height 48
click at [620, 77] on img at bounding box center [621, 82] width 48 height 48
click at [38, 22] on div at bounding box center [32, 19] width 17 height 17
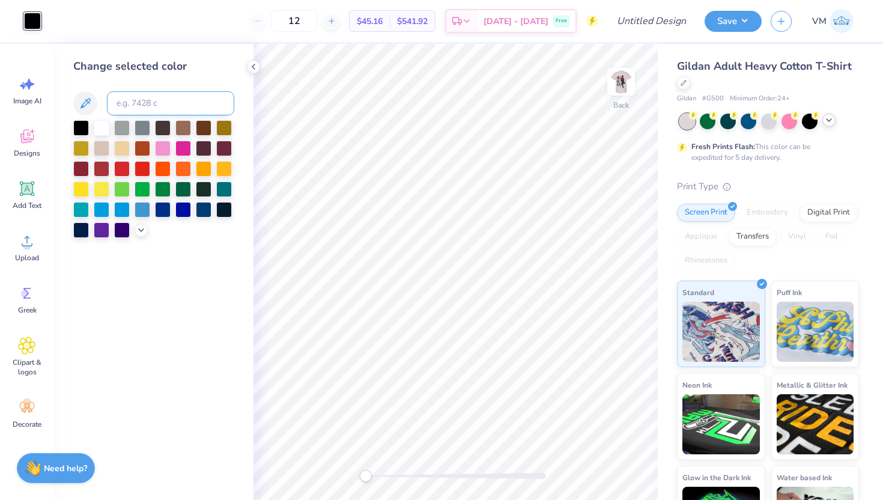
click at [148, 98] on input at bounding box center [170, 103] width 127 height 24
type input "1805"
click at [250, 69] on icon at bounding box center [254, 67] width 10 height 10
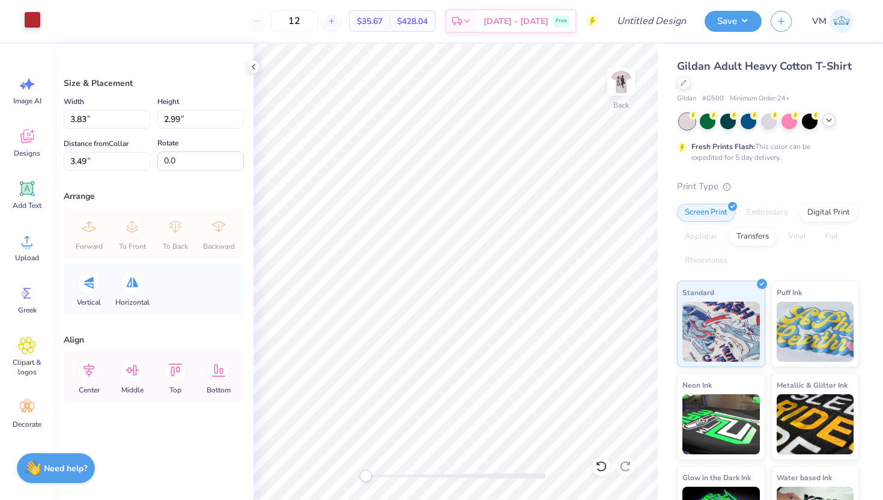
click at [31, 27] on div at bounding box center [32, 19] width 17 height 17
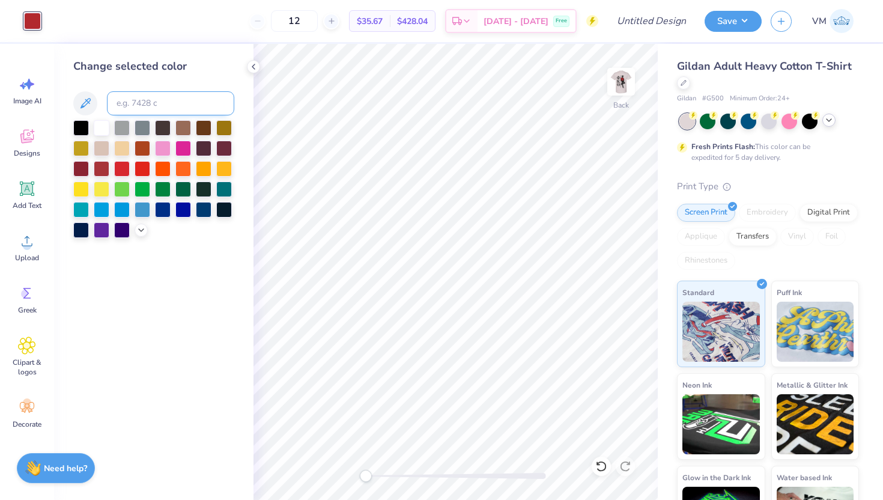
click at [159, 99] on input at bounding box center [170, 103] width 127 height 24
click at [80, 124] on div at bounding box center [81, 127] width 16 height 16
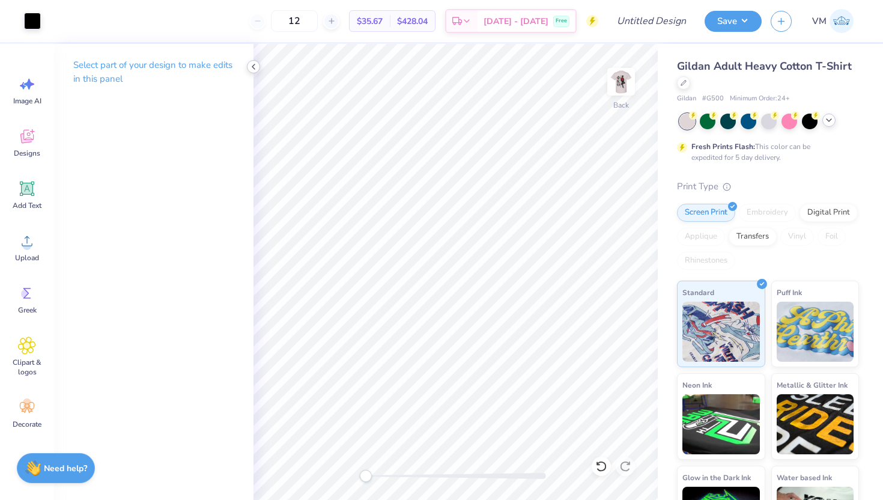
click at [254, 68] on polyline at bounding box center [253, 66] width 2 height 5
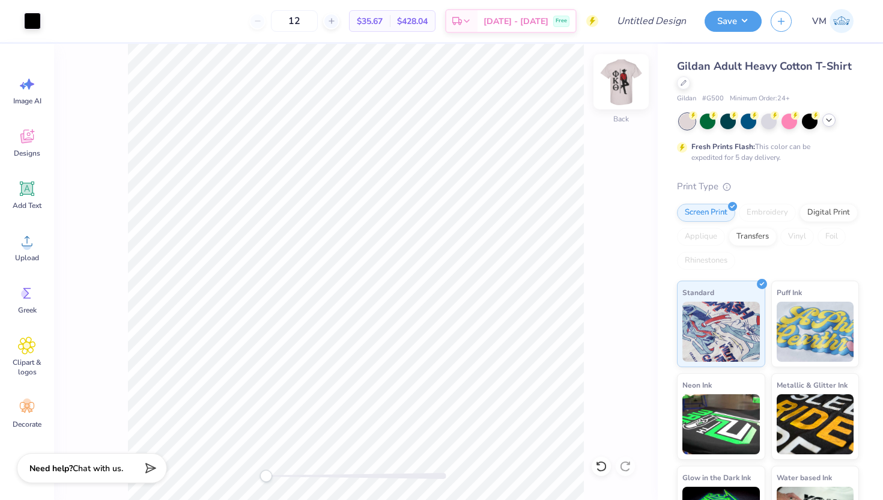
click at [624, 80] on img at bounding box center [621, 82] width 48 height 48
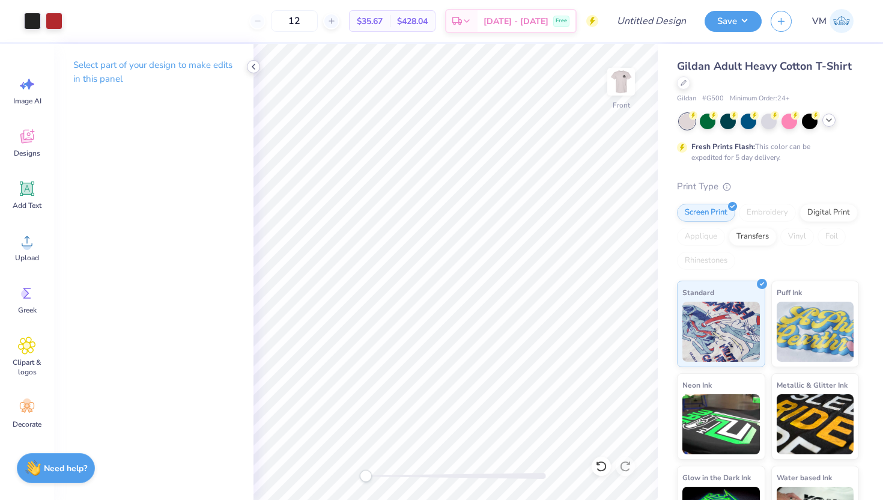
click at [255, 70] on icon at bounding box center [254, 67] width 10 height 10
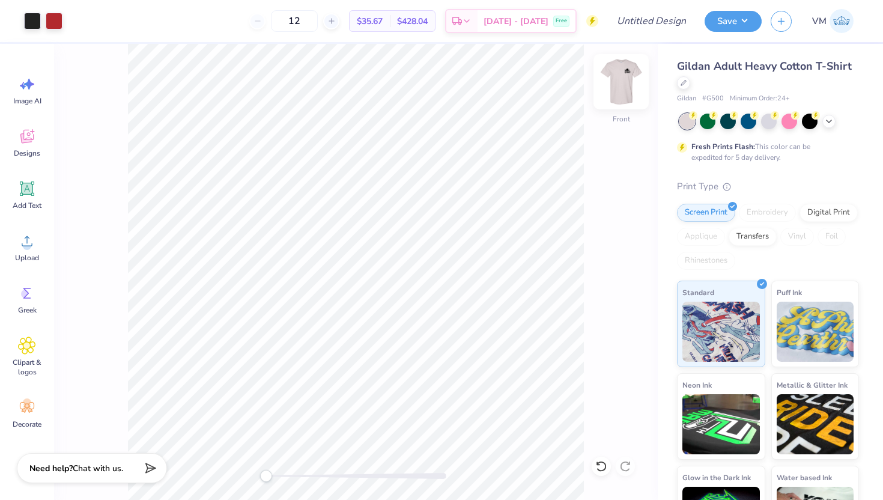
click at [613, 85] on img at bounding box center [621, 82] width 48 height 48
click at [633, 80] on img at bounding box center [621, 82] width 48 height 48
click at [26, 245] on icon at bounding box center [27, 241] width 11 height 10
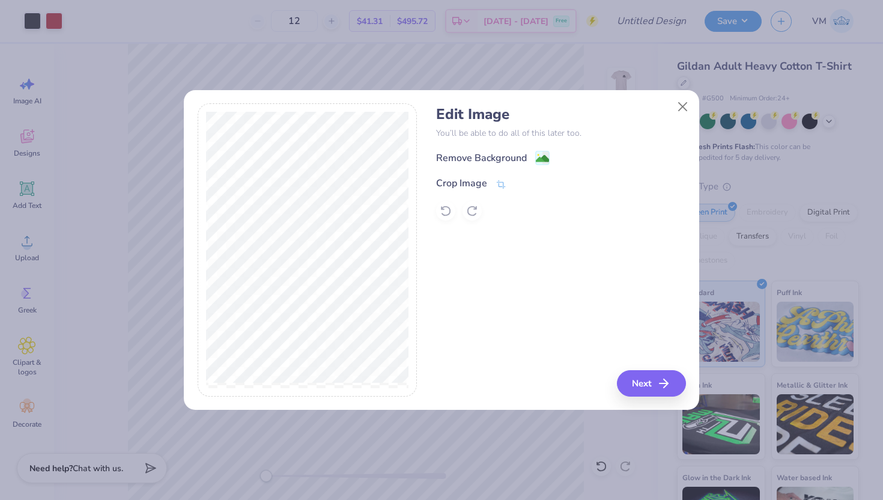
click at [482, 168] on div "Remove Background Crop Image" at bounding box center [560, 185] width 249 height 70
click at [484, 161] on div "Remove Background" at bounding box center [481, 159] width 91 height 14
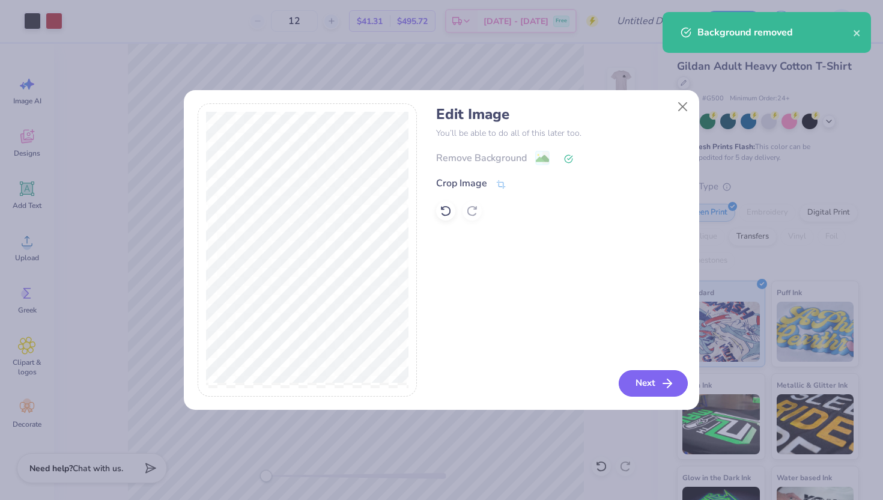
click at [646, 387] on button "Next" at bounding box center [653, 383] width 69 height 26
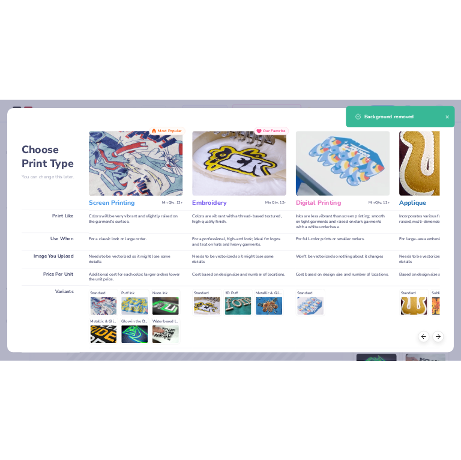
scroll to position [99, 0]
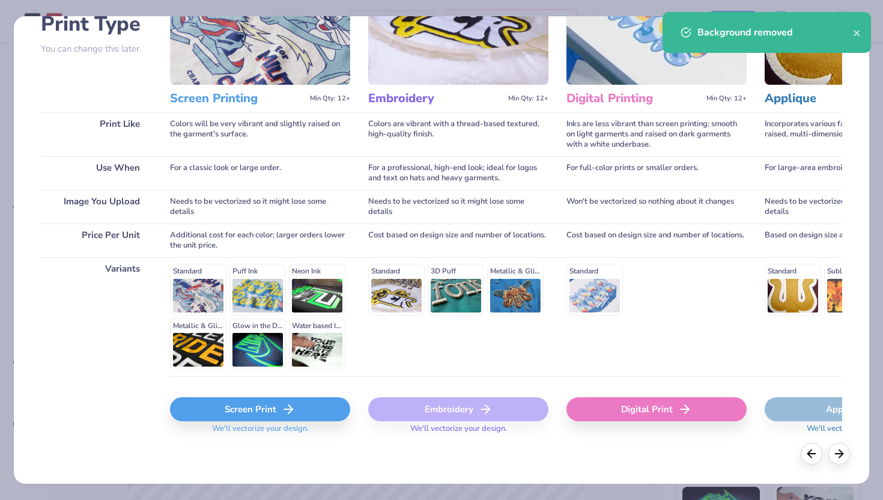
click at [221, 422] on div "Screen Print We'll vectorize your design." at bounding box center [260, 419] width 180 height 44
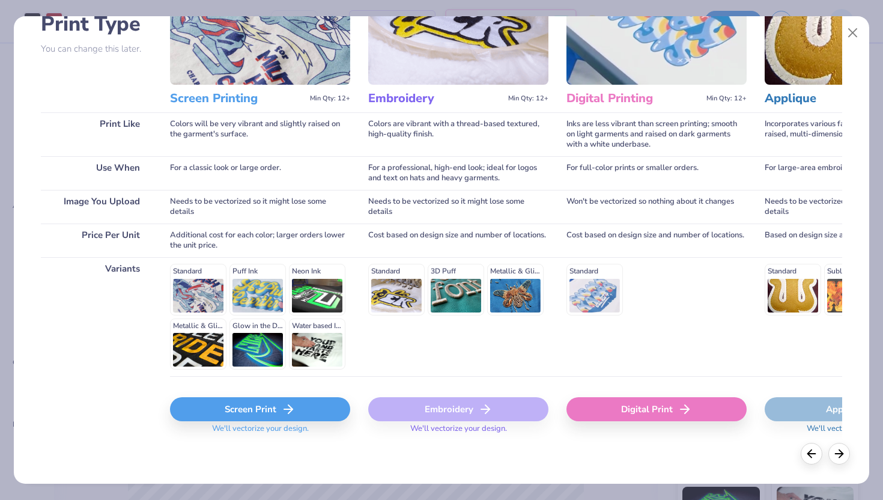
click at [220, 420] on div "Screen Print" at bounding box center [260, 409] width 180 height 24
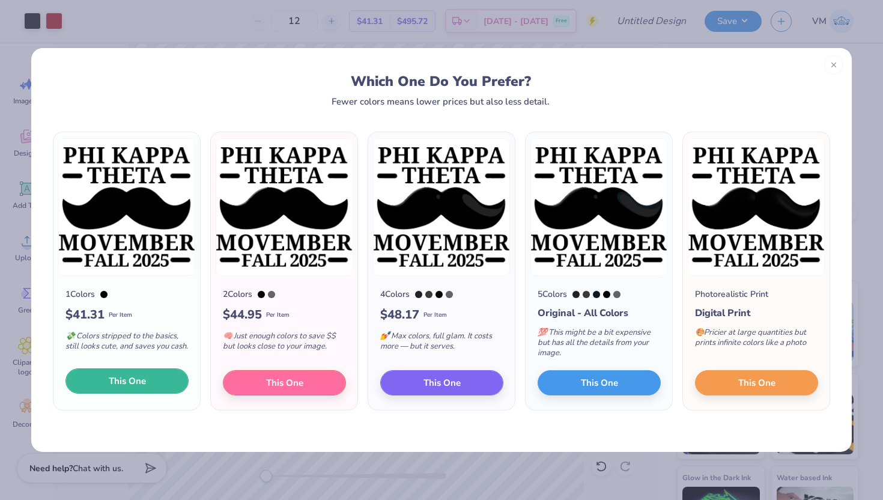
click at [129, 380] on span "This One" at bounding box center [127, 381] width 37 height 14
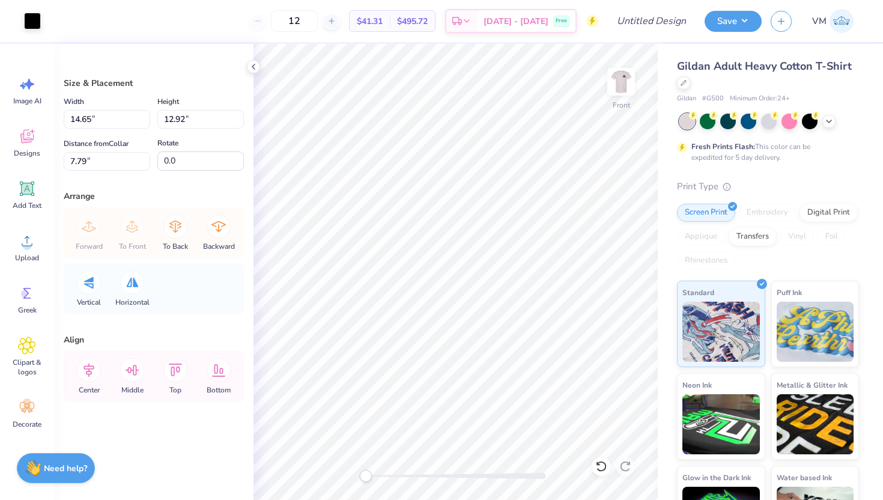
type input "3.23"
type input "2.85"
type input "17.87"
click at [389, 467] on div "Front" at bounding box center [455, 272] width 404 height 456
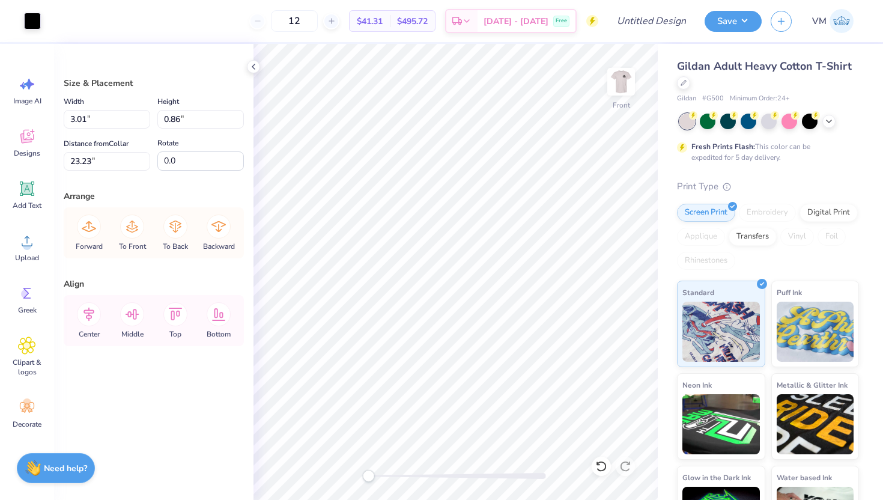
drag, startPoint x: 386, startPoint y: 479, endPoint x: 365, endPoint y: 479, distance: 21.6
click at [365, 479] on div "Accessibility label" at bounding box center [368, 476] width 12 height 12
type input "10.98"
type input "16.89"
type input "5.33"
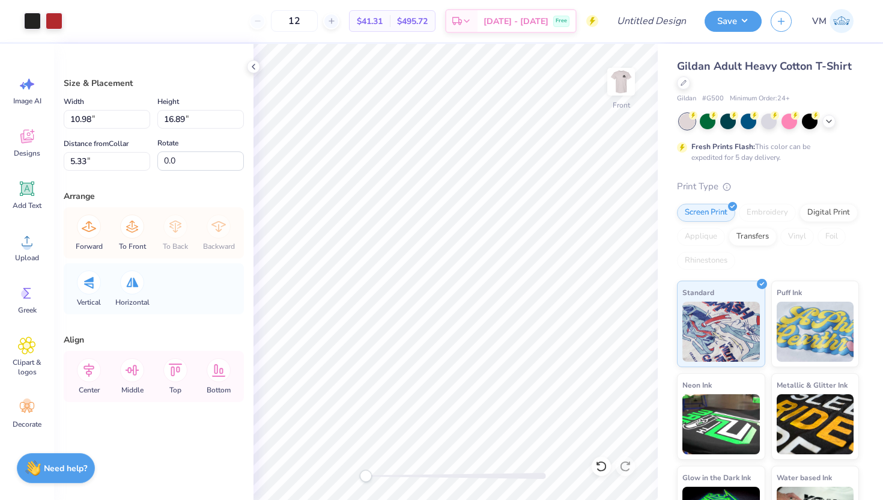
type input "9.29"
type input "14.29"
type input "7.93"
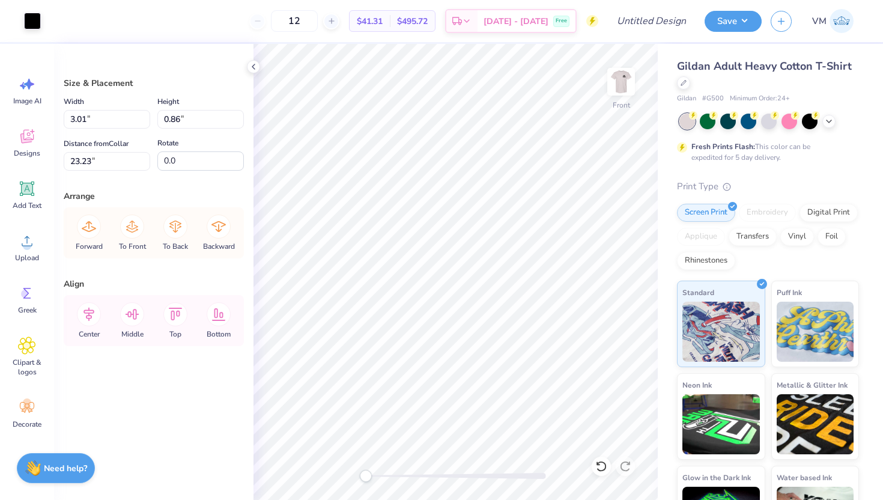
type input "4.69"
type input "8.20"
type input "2.34"
type input "4.44"
type input "9.19"
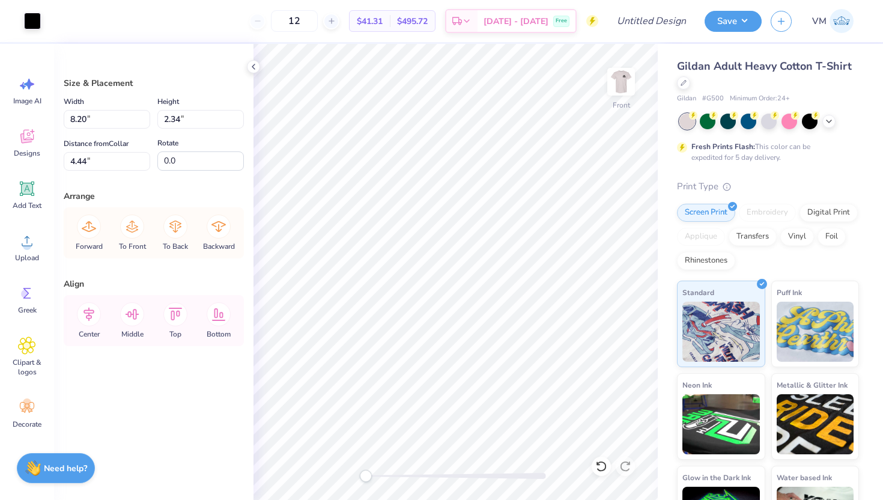
type input "2.62"
type input "4.16"
type input "8.20"
type input "2.34"
type input "3.20"
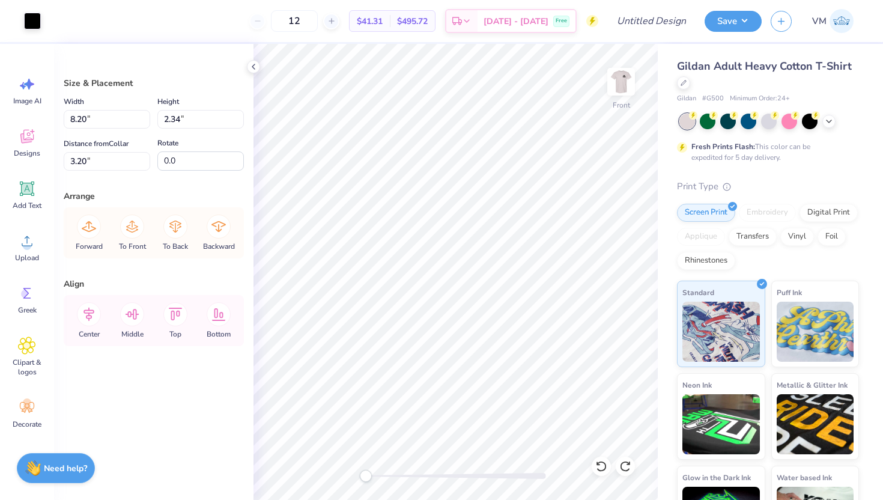
type input "3.01"
type input "0.86"
type input "23.23"
type input "3.00"
type input "7.51"
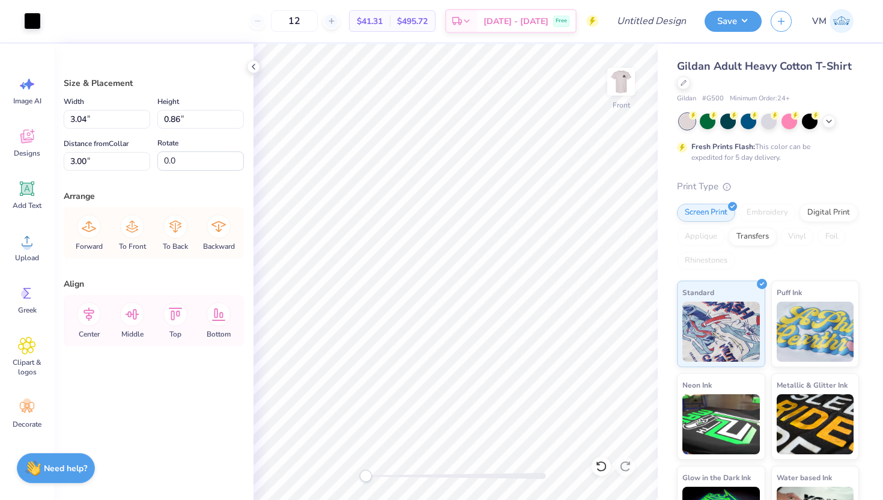
type input "2.12"
type input "2.38"
type input "9.49"
type input "2.68"
type input "2.36"
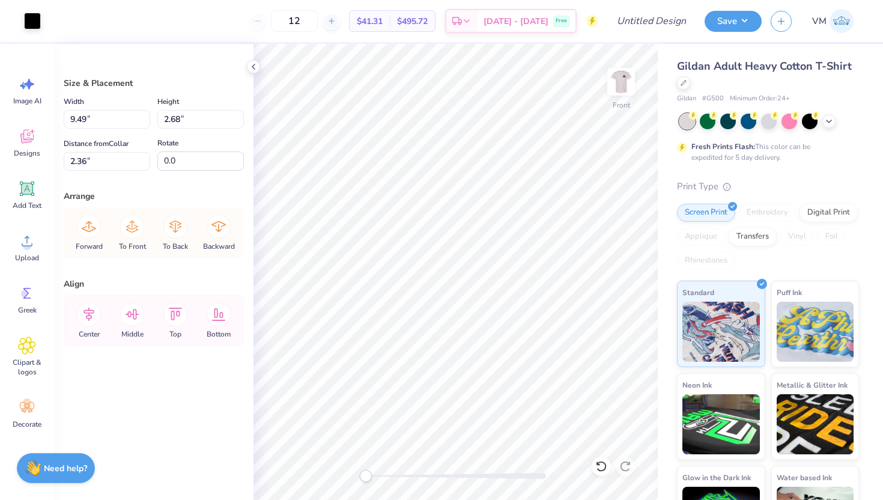
type input "10.98"
type input "16.89"
type input "5.33"
type input "3.00"
type input "23.12"
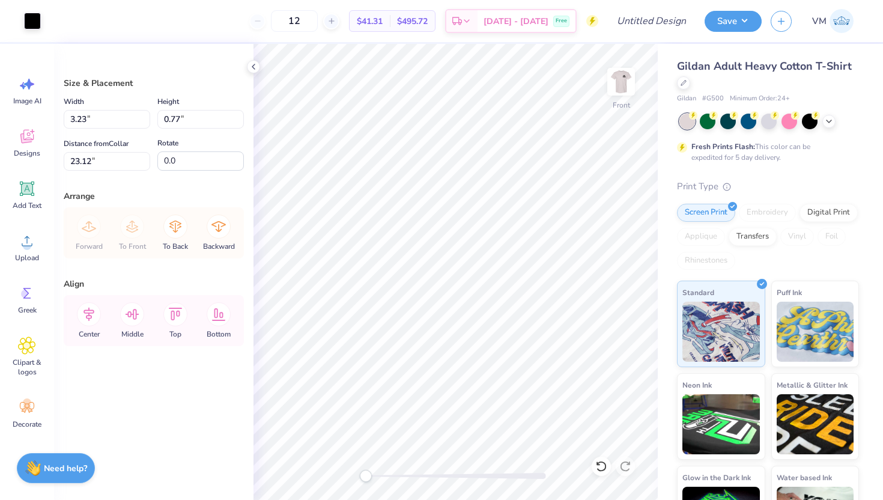
type input "9.49"
type input "2.27"
type input "22.69"
type input "3.00"
type input "10.75"
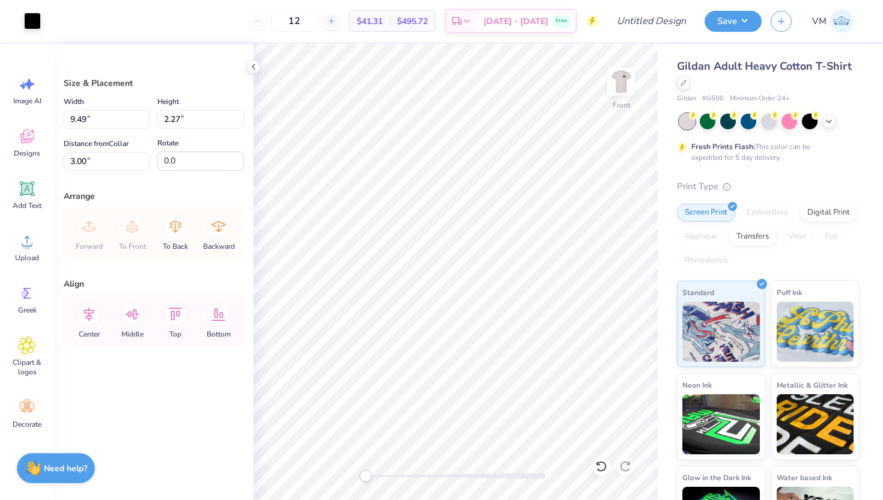
type input "2.57"
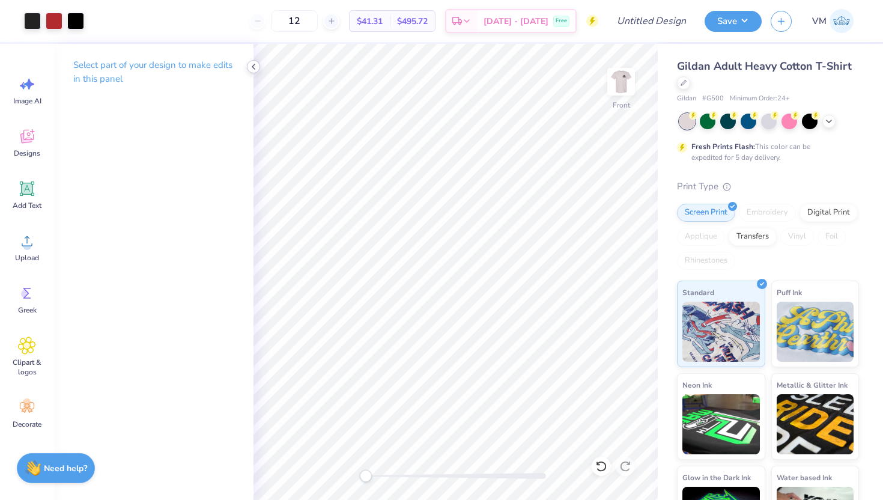
click at [254, 66] on icon at bounding box center [254, 67] width 10 height 10
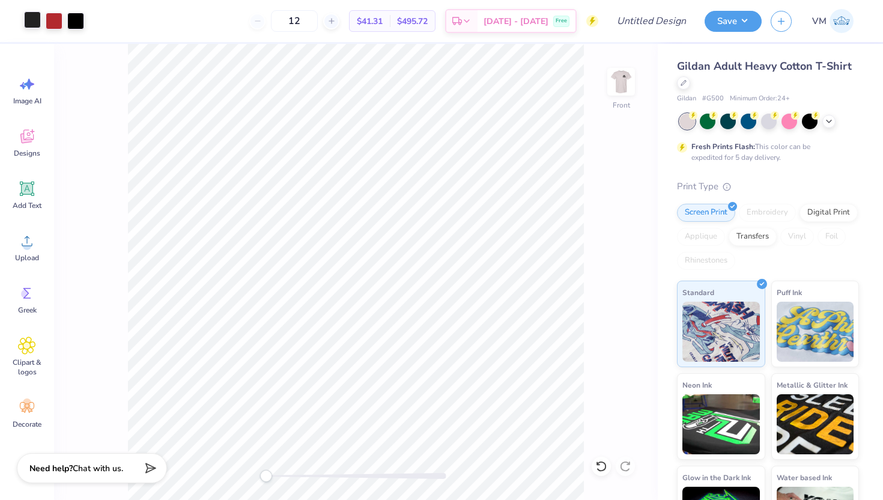
click at [33, 22] on div at bounding box center [32, 19] width 17 height 17
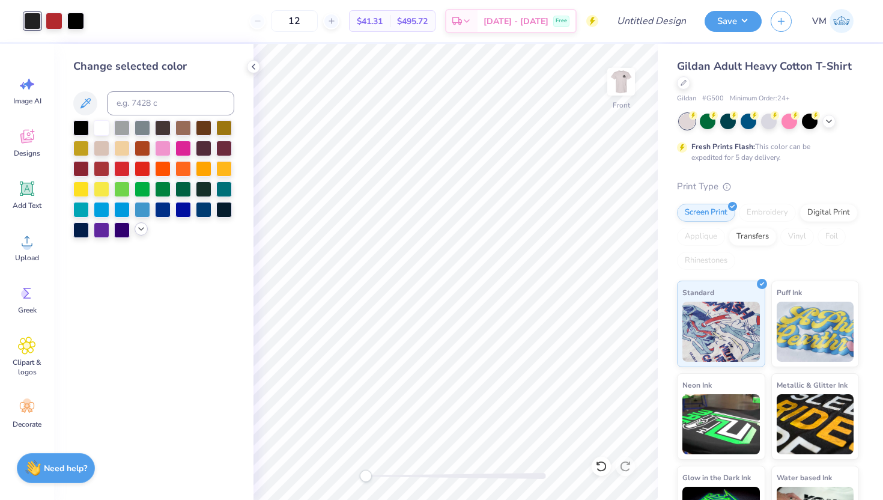
click at [138, 226] on icon at bounding box center [141, 229] width 10 height 10
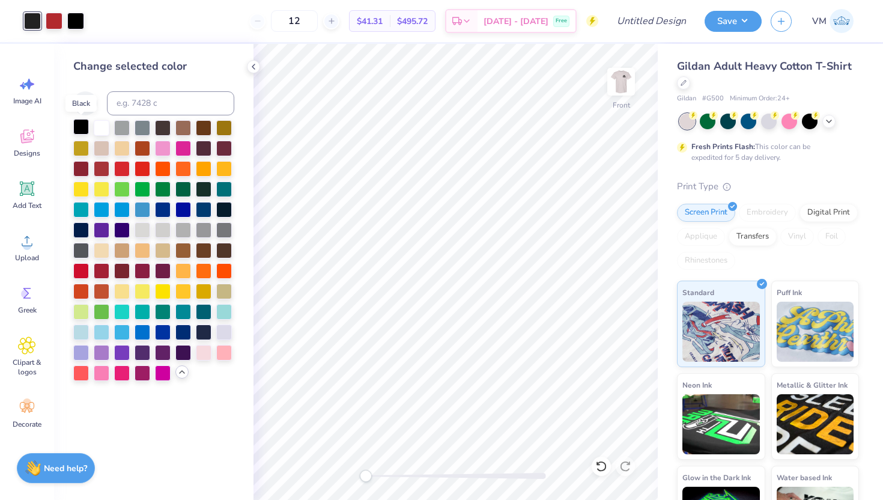
click at [80, 132] on div at bounding box center [81, 127] width 16 height 16
click at [249, 68] on icon at bounding box center [254, 67] width 10 height 10
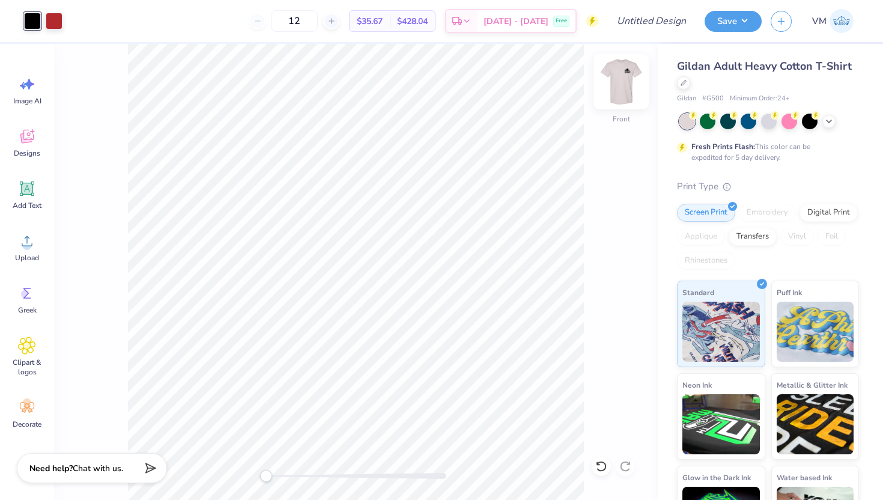
click at [621, 97] on img at bounding box center [621, 82] width 48 height 48
click at [621, 94] on img at bounding box center [621, 82] width 24 height 24
